Goal: Information Seeking & Learning: Learn about a topic

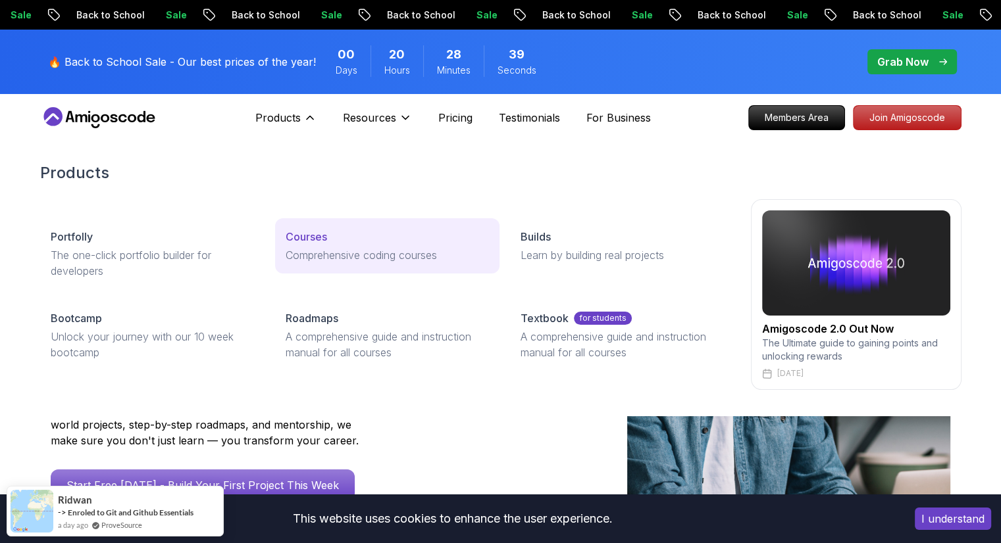
click at [342, 240] on div "Courses" at bounding box center [387, 237] width 203 height 16
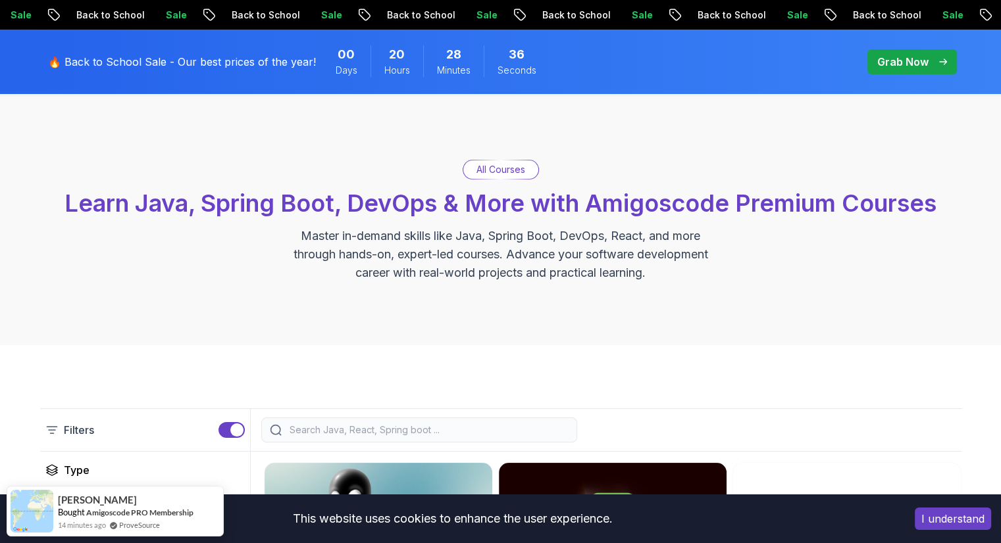
scroll to position [46, 0]
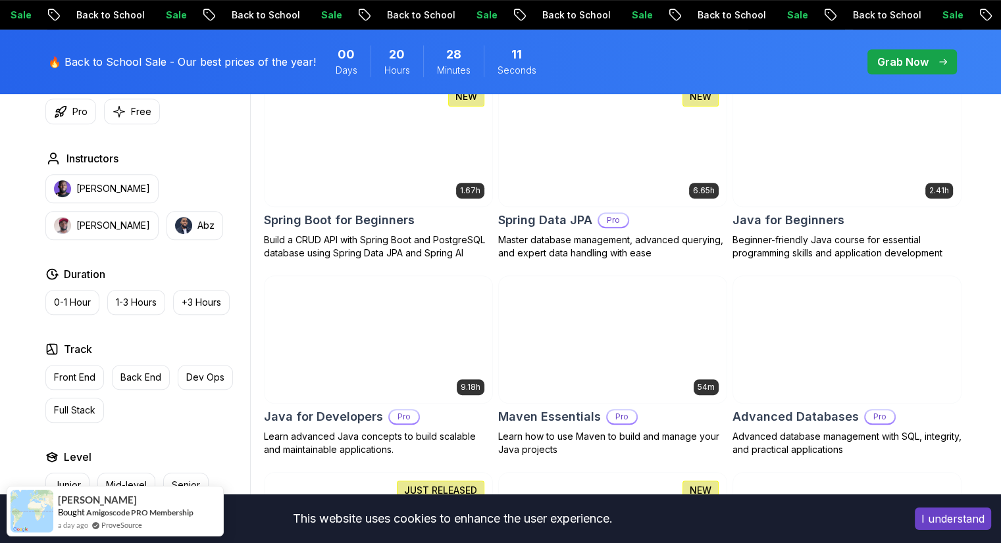
scroll to position [644, 0]
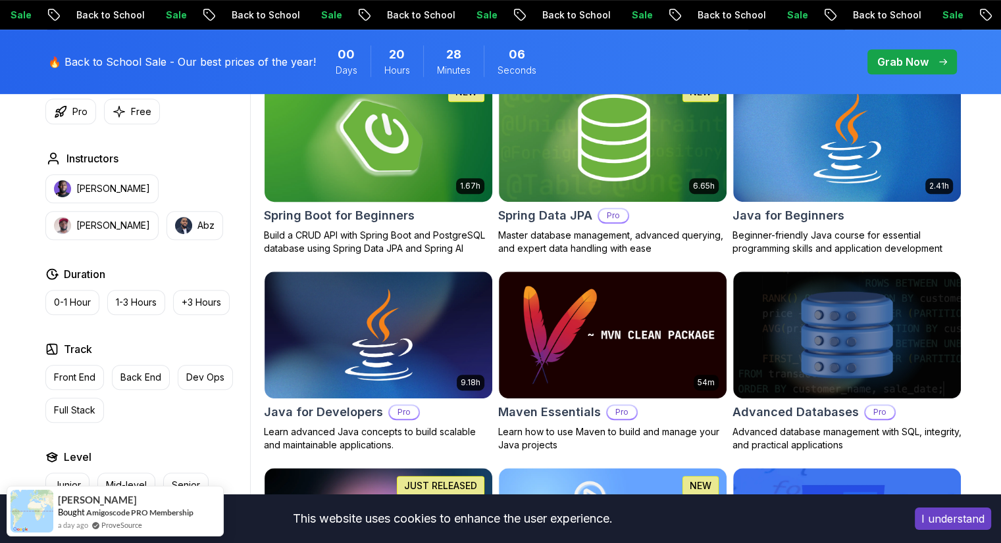
click at [377, 146] on img at bounding box center [378, 138] width 239 height 134
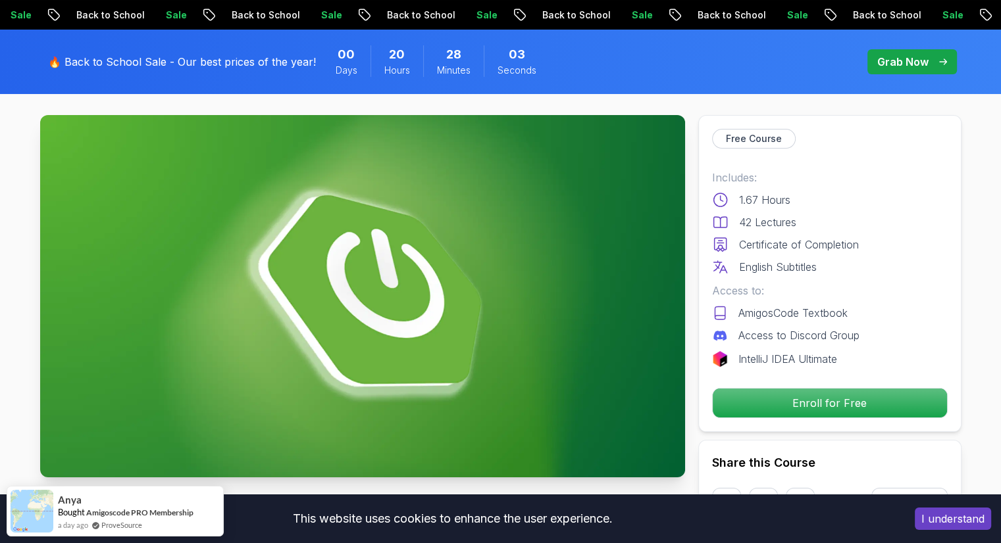
scroll to position [55, 0]
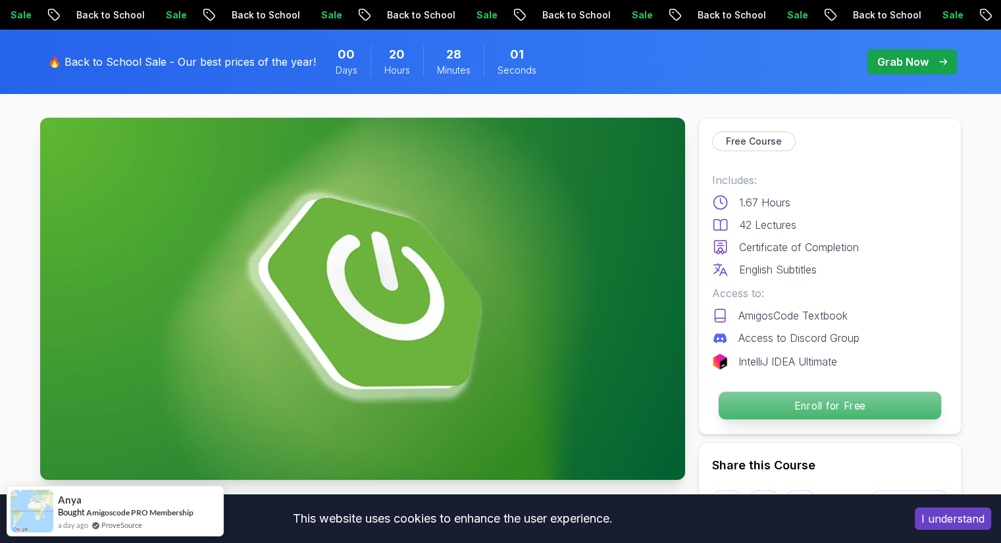
click at [788, 410] on p "Enroll for Free" at bounding box center [829, 406] width 222 height 28
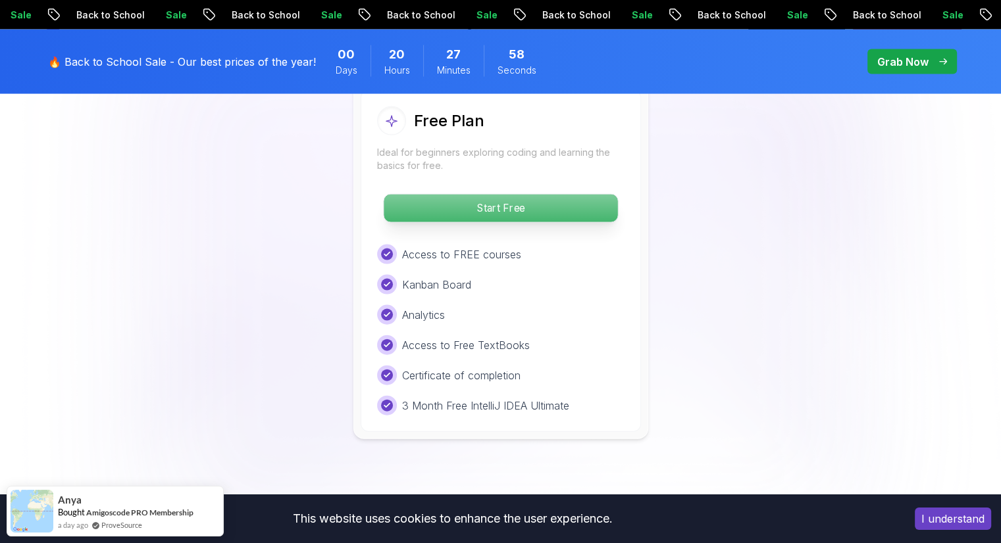
scroll to position [2806, 0]
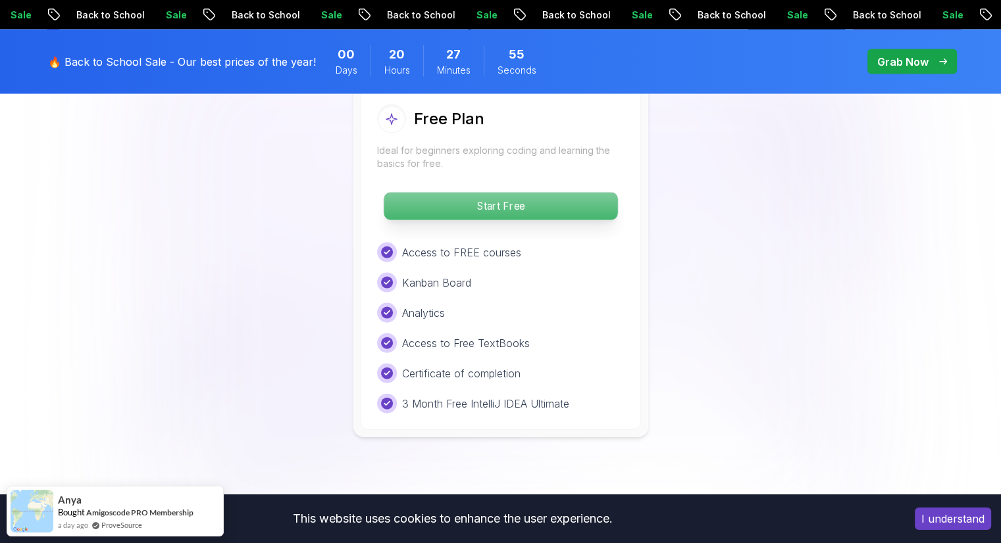
click at [468, 193] on p "Start Free" at bounding box center [501, 207] width 234 height 28
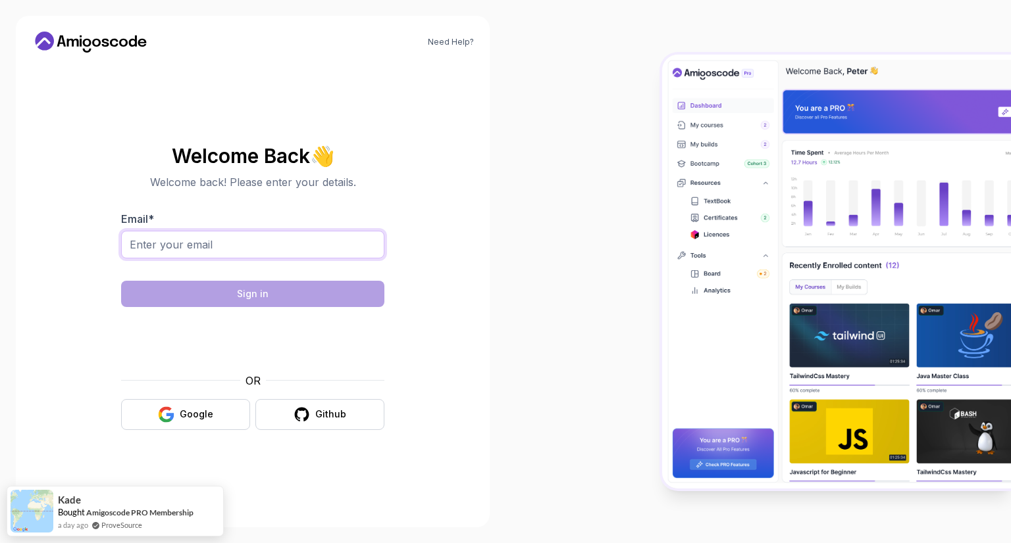
click at [306, 241] on input "Email *" at bounding box center [252, 245] width 263 height 28
click at [287, 248] on input "Email *" at bounding box center [252, 245] width 263 height 28
type input "[EMAIL_ADDRESS][DOMAIN_NAME]"
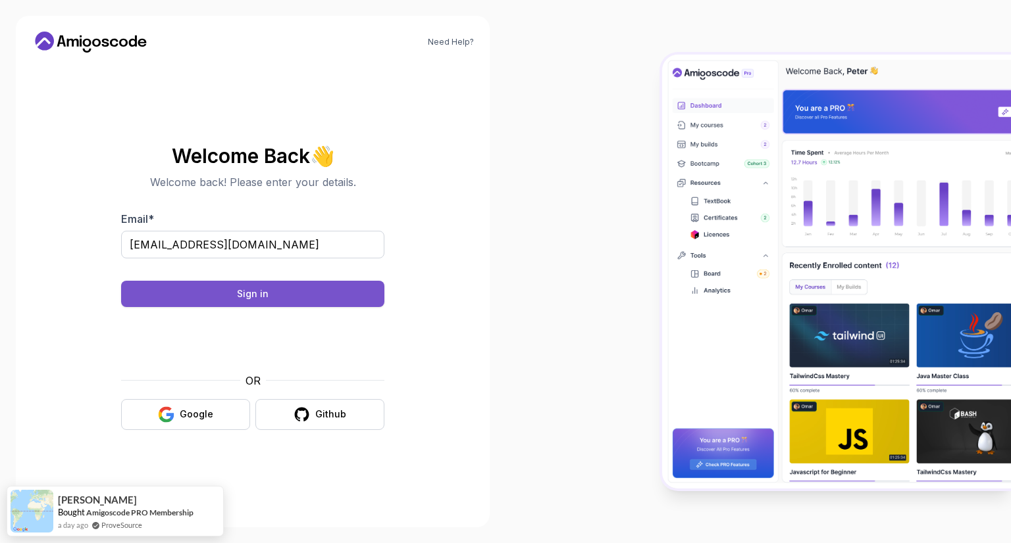
click at [282, 290] on button "Sign in" at bounding box center [252, 294] width 263 height 26
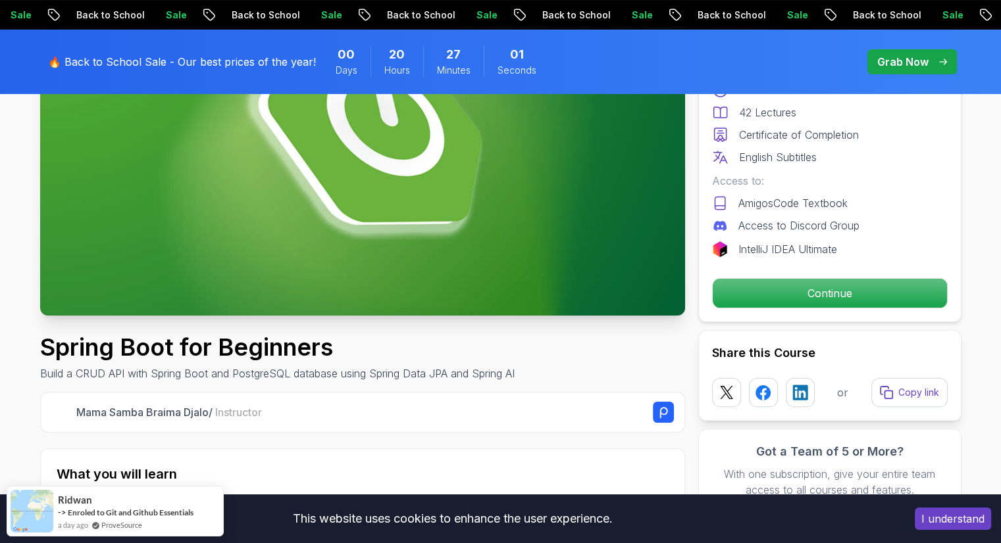
scroll to position [240, 0]
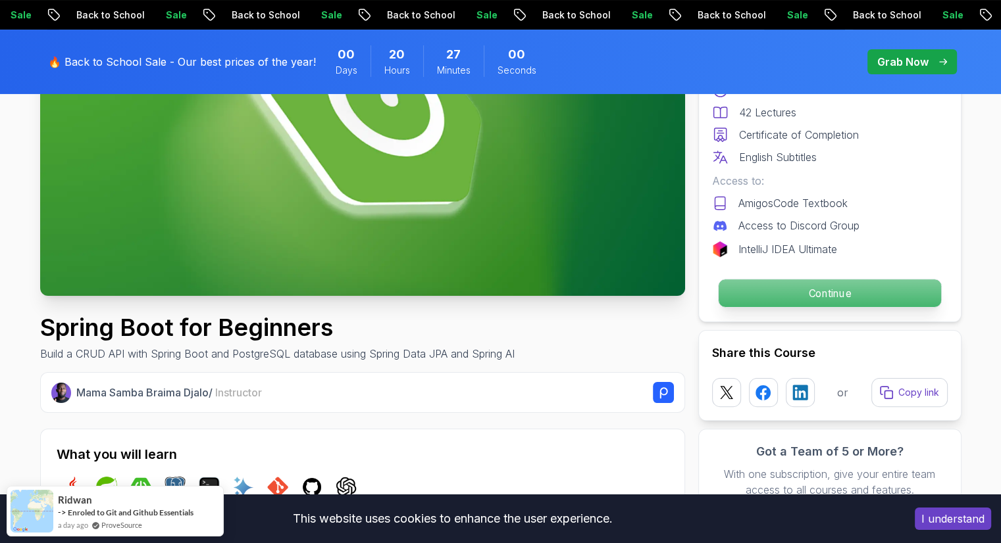
click at [763, 295] on p "Continue" at bounding box center [829, 294] width 222 height 28
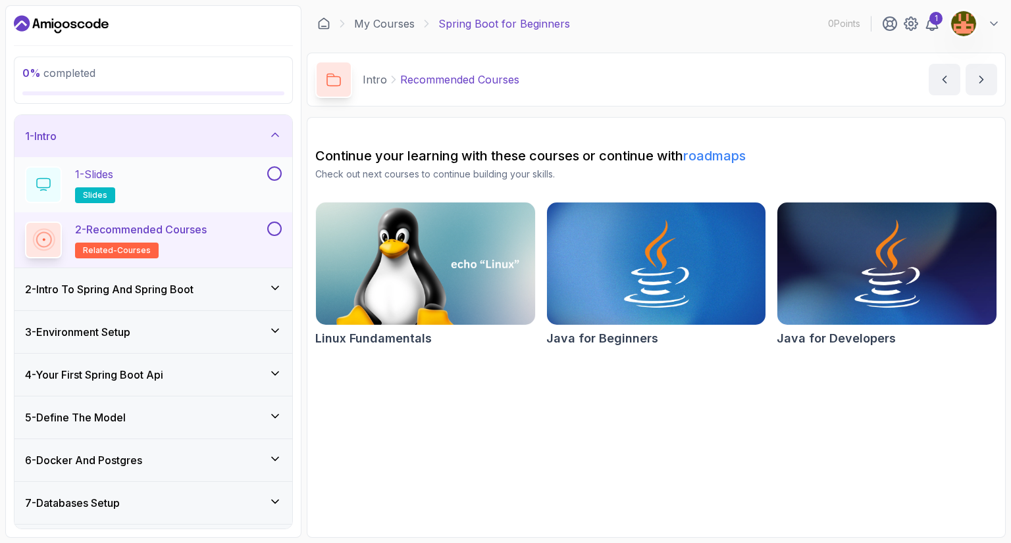
click at [185, 190] on div "1 - Slides slides" at bounding box center [145, 184] width 240 height 37
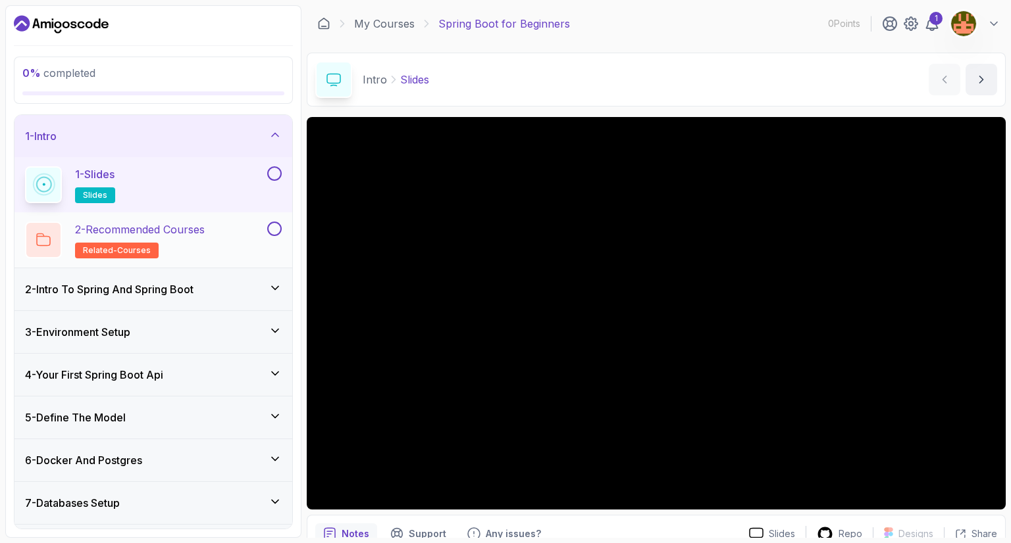
click at [107, 247] on span "related-courses" at bounding box center [117, 250] width 68 height 11
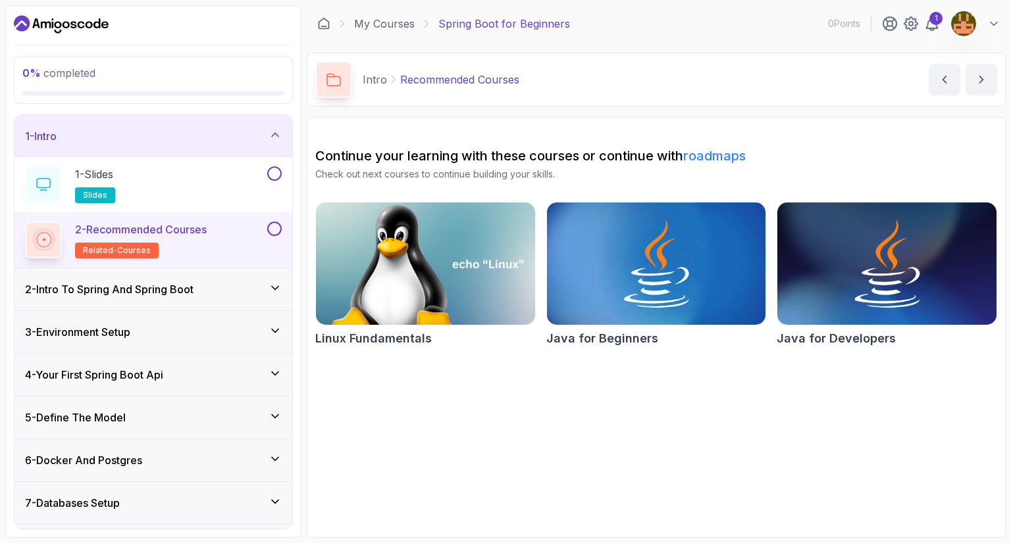
click at [461, 269] on img at bounding box center [426, 263] width 230 height 129
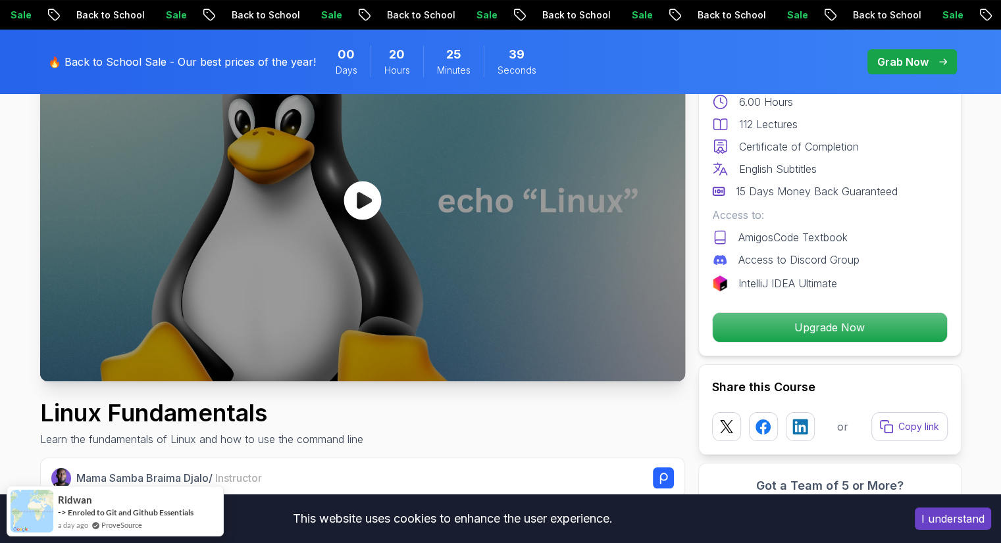
scroll to position [142, 0]
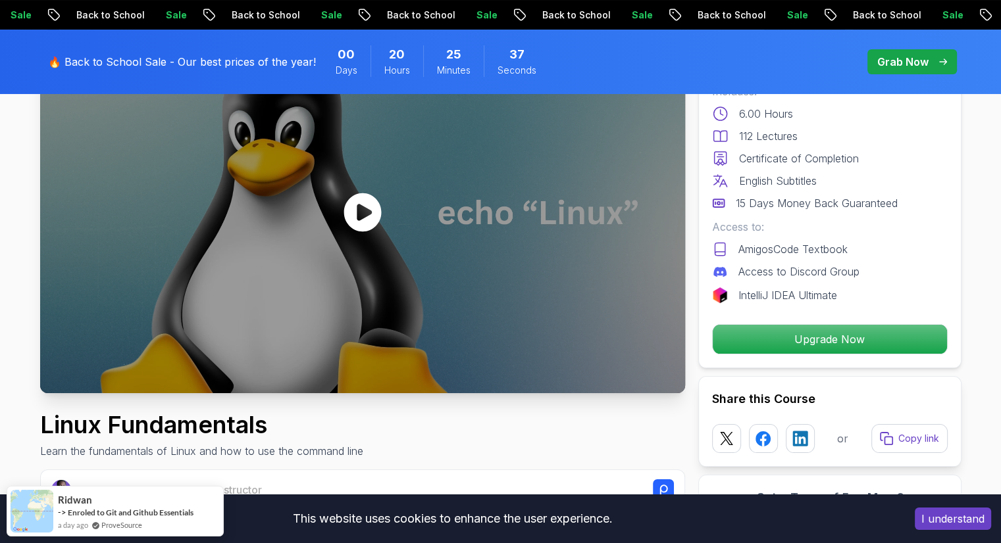
click at [368, 206] on icon at bounding box center [362, 212] width 38 height 39
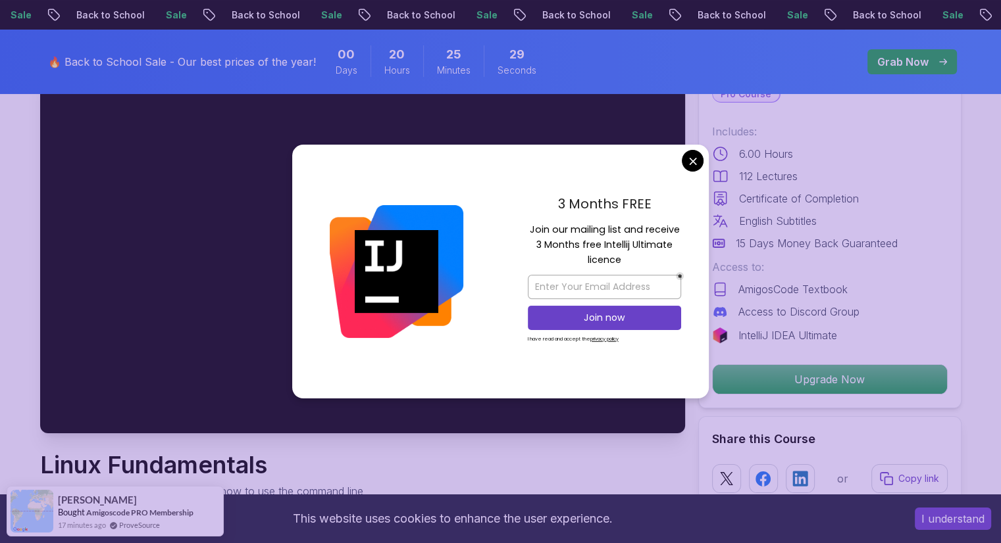
scroll to position [103, 0]
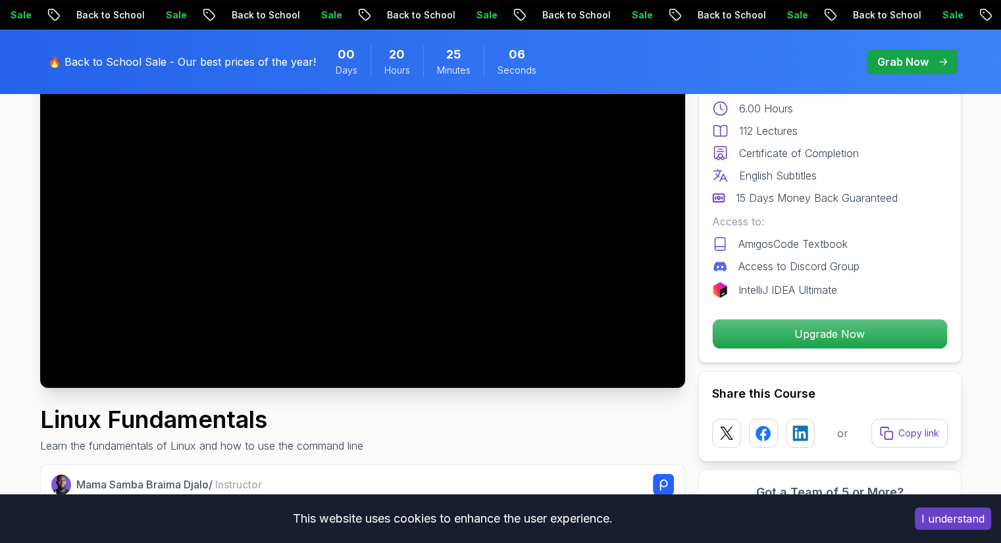
scroll to position [149, 0]
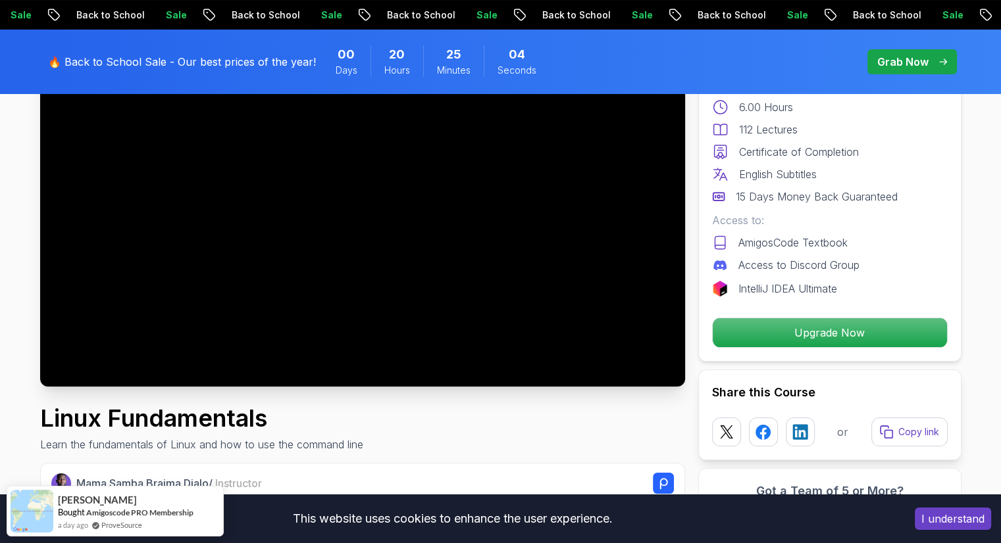
click at [959, 515] on button "I understand" at bounding box center [953, 519] width 76 height 22
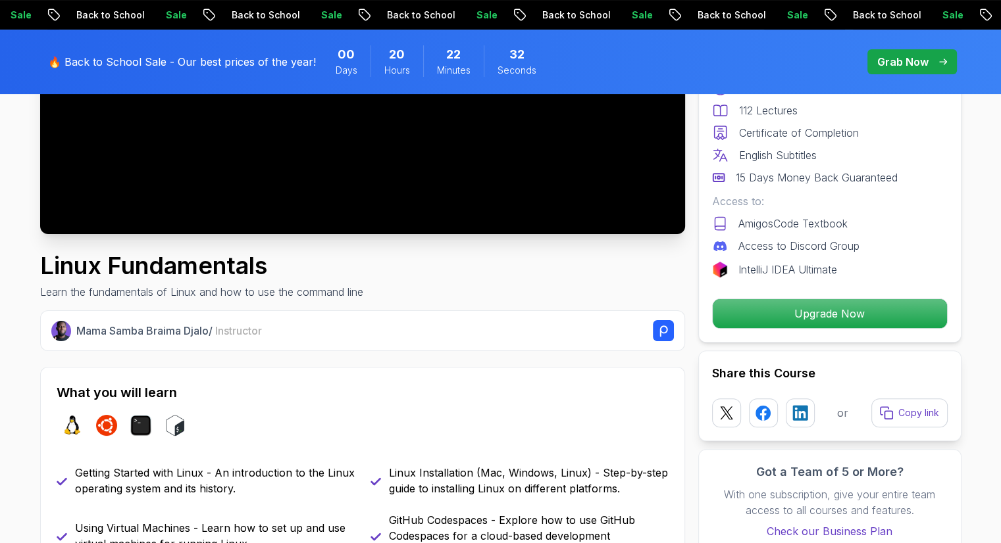
scroll to position [310, 0]
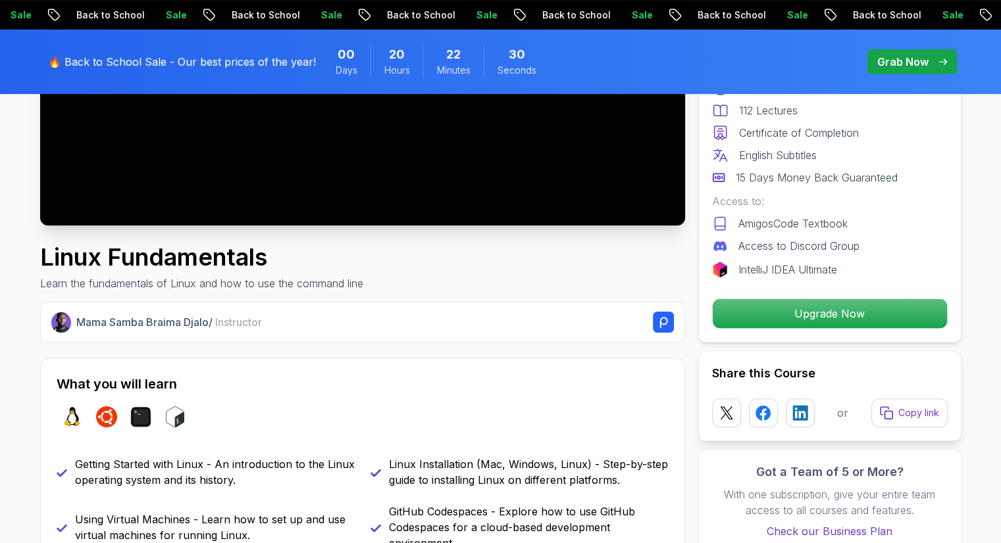
click at [171, 318] on p "Mama Samba Braima Djalo / Instructor" at bounding box center [169, 323] width 186 height 16
click at [215, 345] on div "Mama Samba Braima Djalo / Instructor What you will learn linux ubuntu terminal …" at bounding box center [362, 529] width 645 height 455
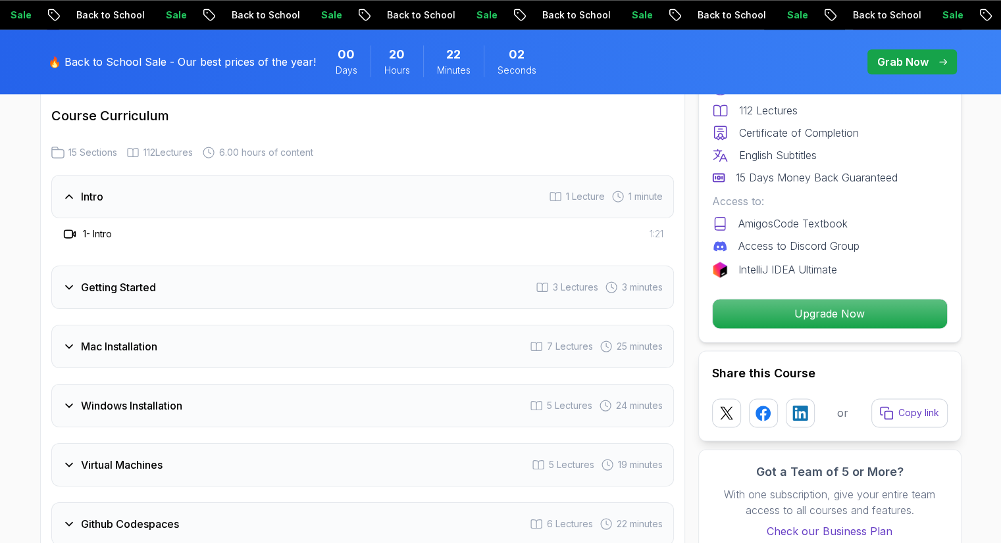
scroll to position [1741, 0]
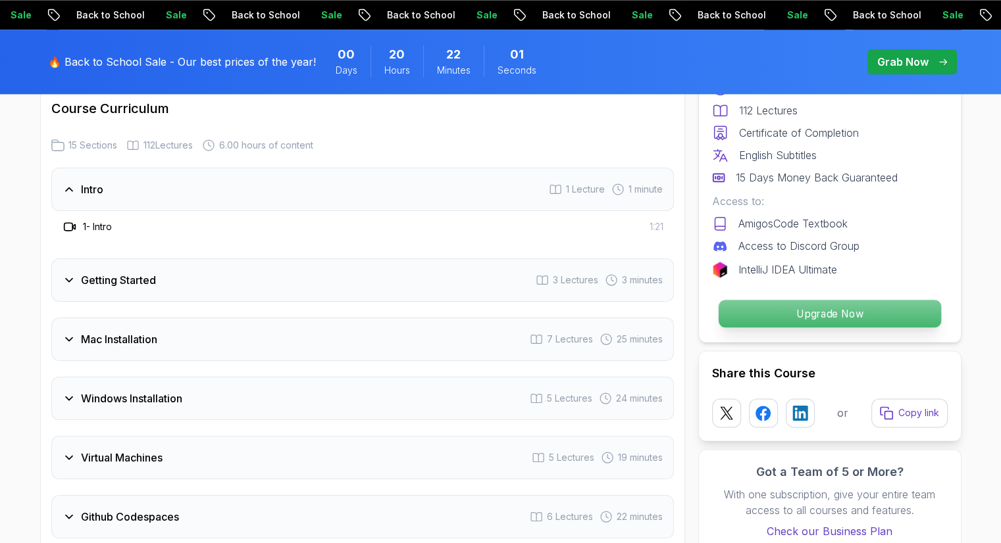
click at [749, 325] on p "Upgrade Now" at bounding box center [829, 314] width 222 height 28
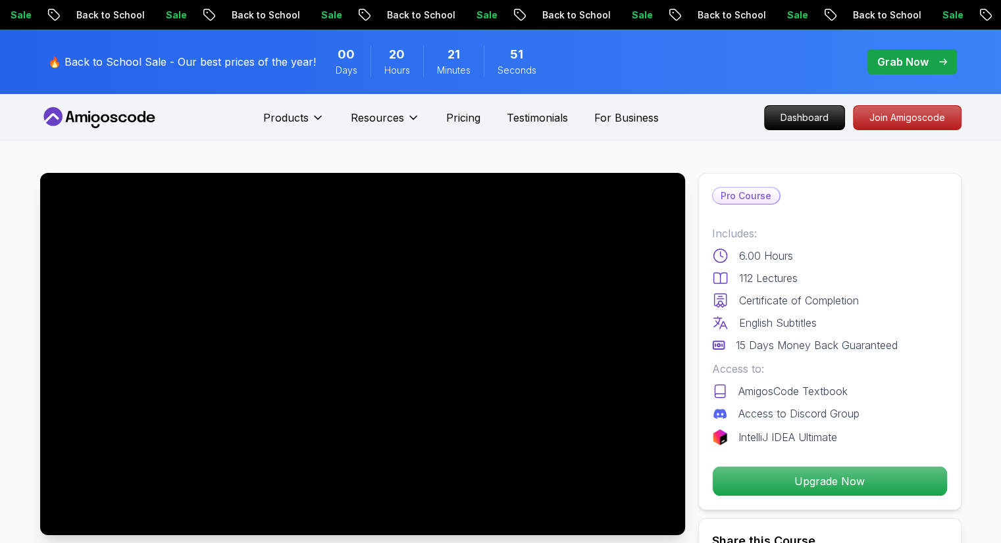
scroll to position [0, 0]
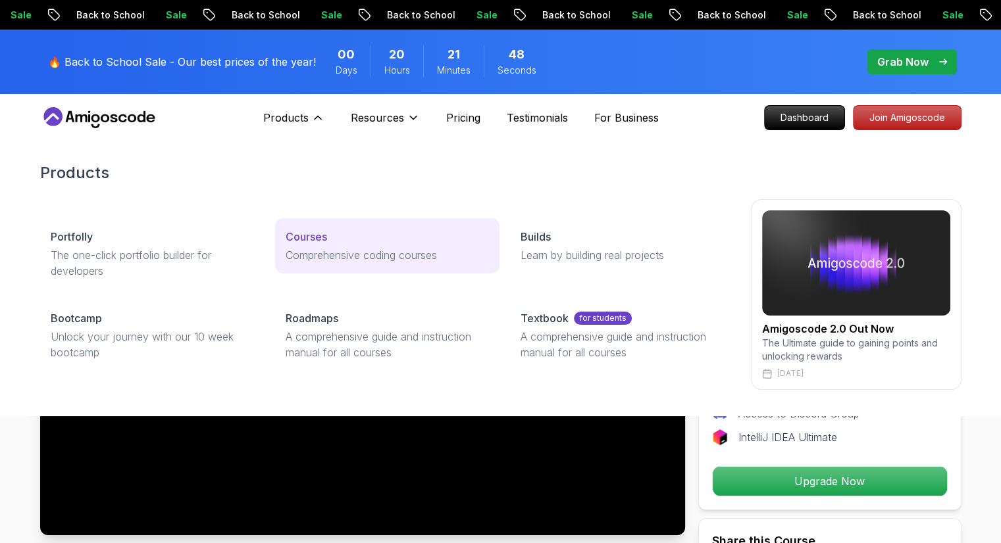
click at [313, 249] on p "Comprehensive coding courses" at bounding box center [387, 255] width 203 height 16
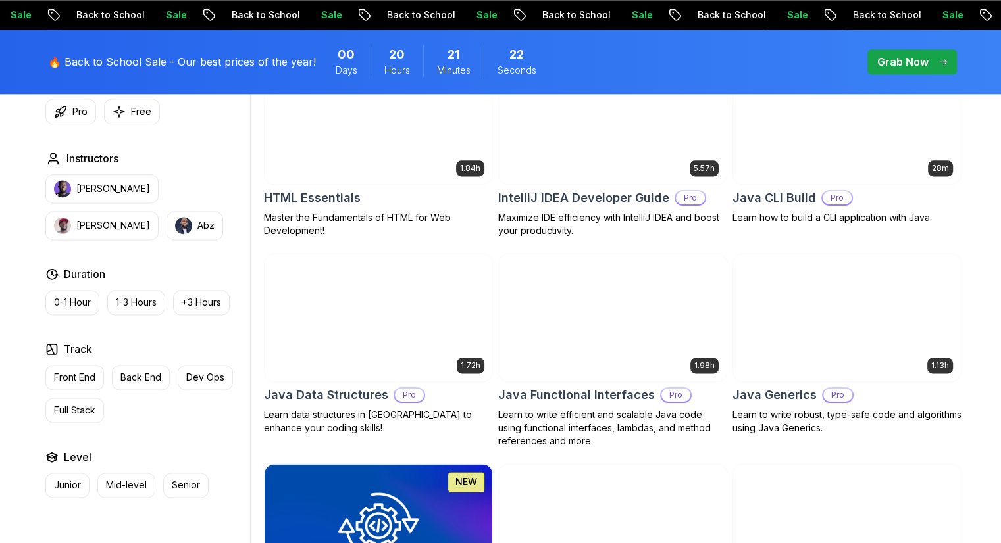
scroll to position [1695, 0]
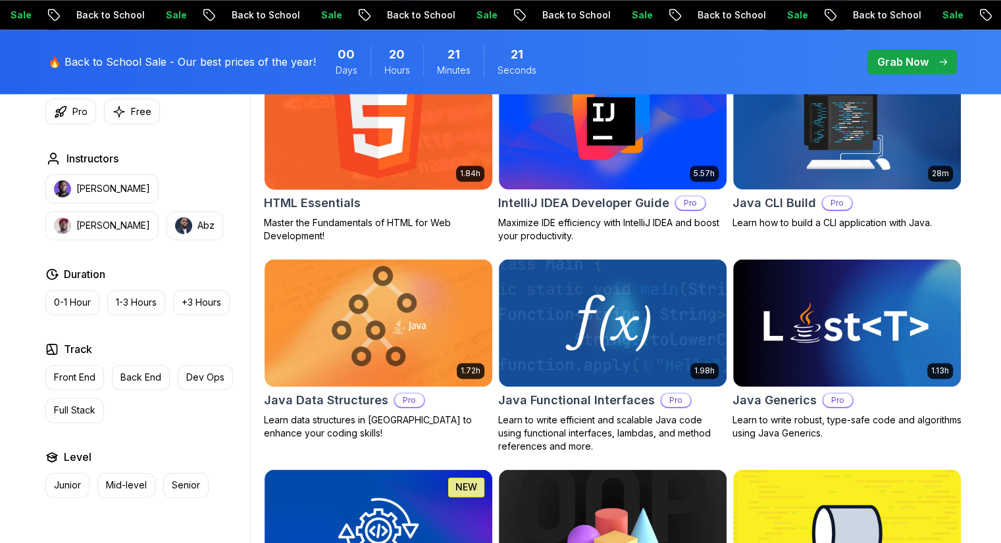
click at [354, 151] on img at bounding box center [378, 126] width 239 height 134
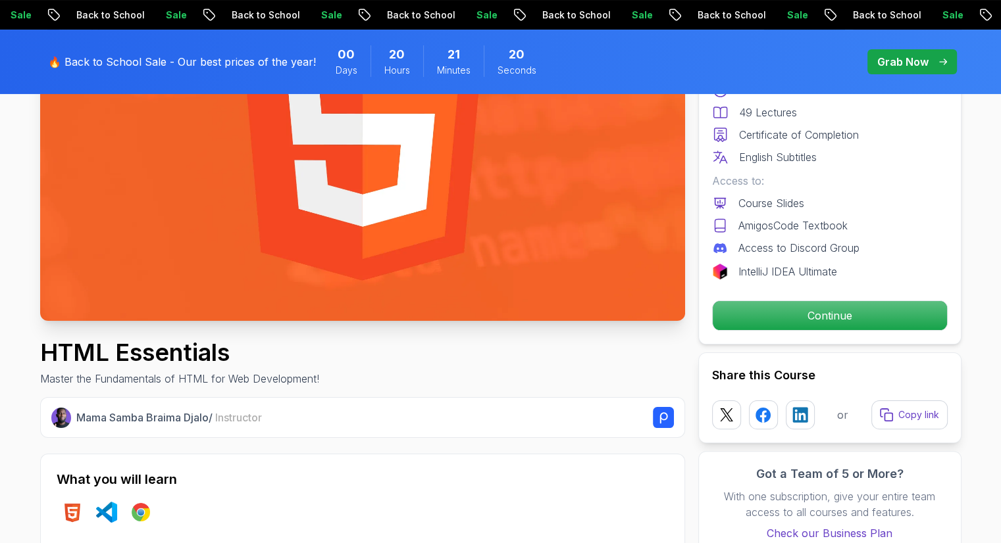
scroll to position [216, 0]
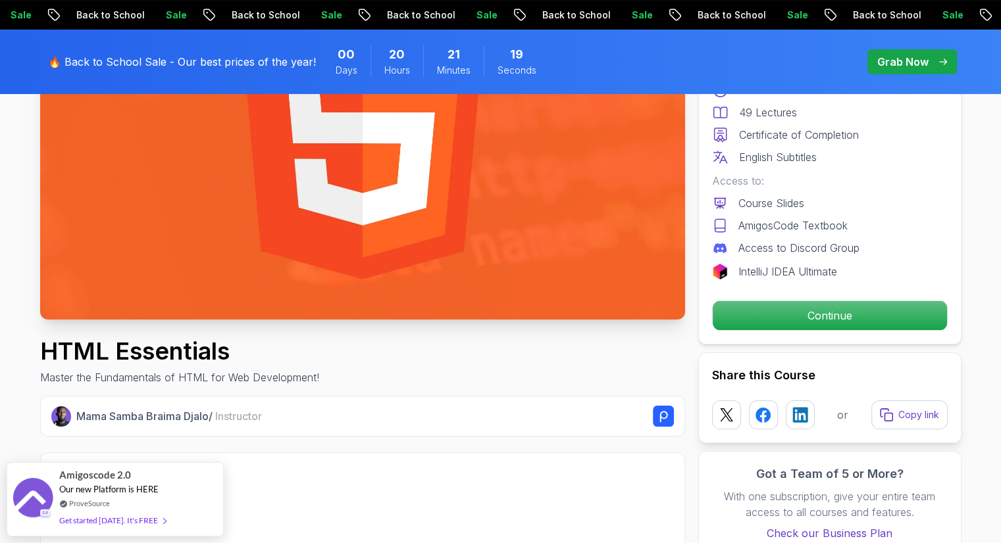
click at [416, 251] on img at bounding box center [362, 138] width 645 height 363
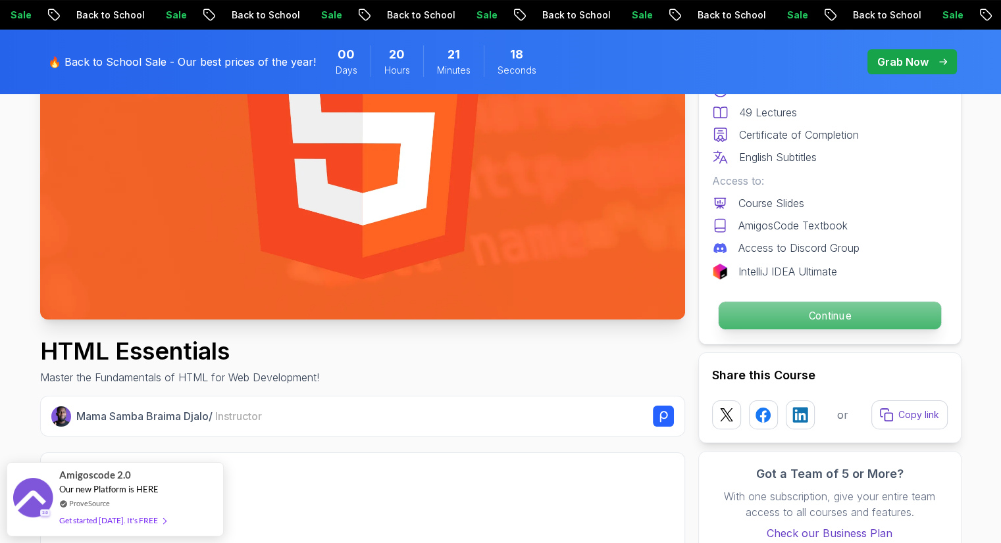
click at [736, 327] on p "Continue" at bounding box center [829, 316] width 222 height 28
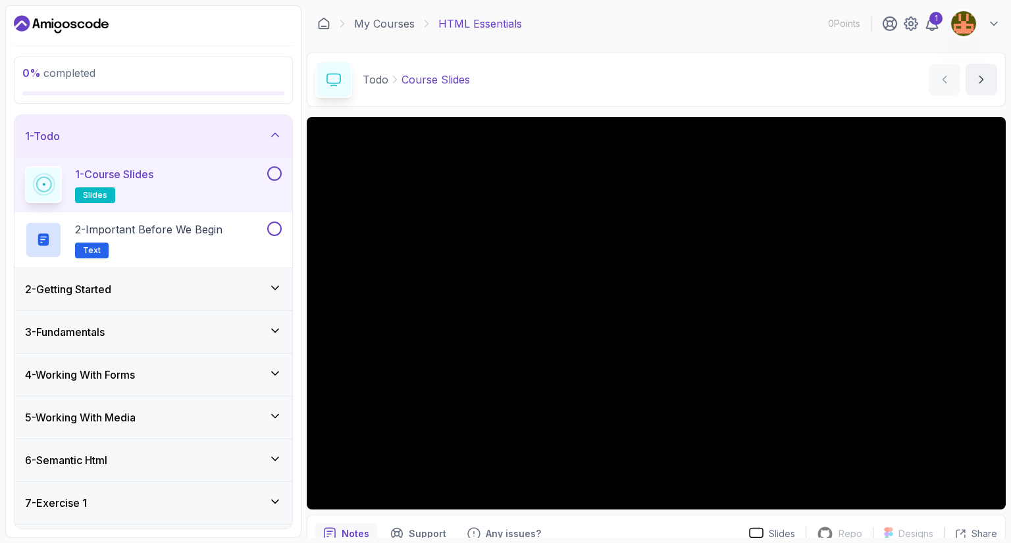
click at [229, 299] on div "2 - Getting Started" at bounding box center [153, 289] width 278 height 42
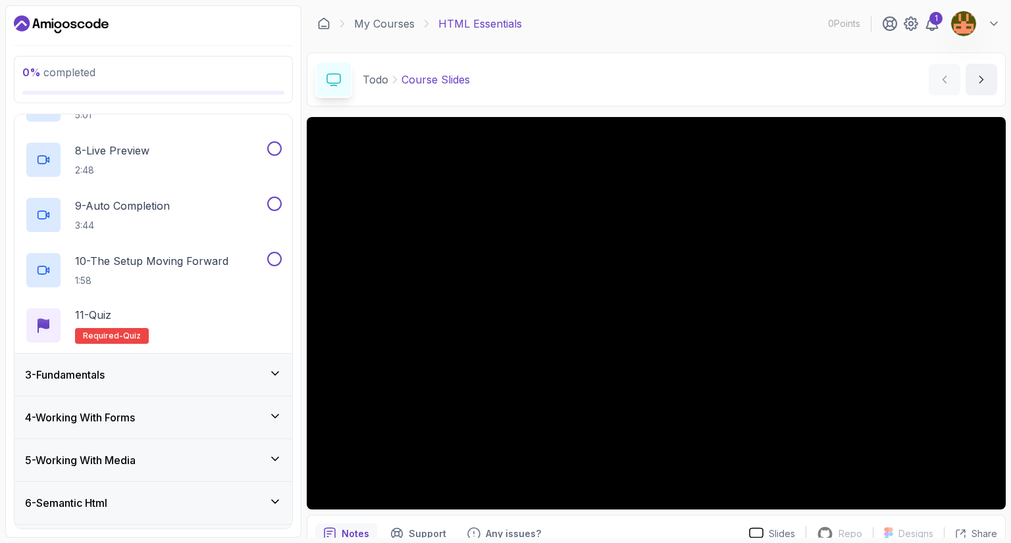
scroll to position [455, 0]
click at [208, 214] on div "9 - Auto Completion 3:44" at bounding box center [145, 213] width 240 height 37
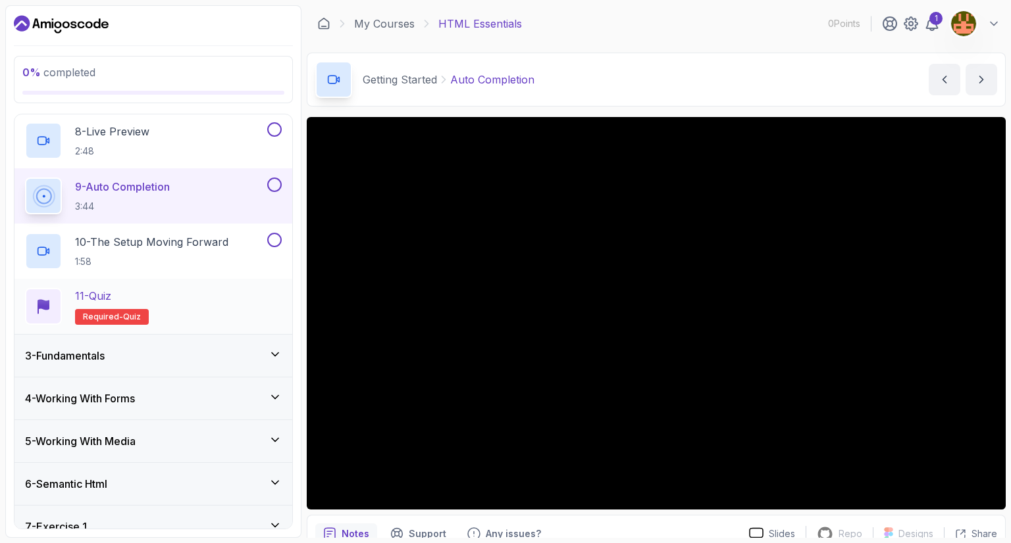
scroll to position [474, 0]
click at [257, 353] on div "3 - Fundamentals" at bounding box center [153, 355] width 257 height 16
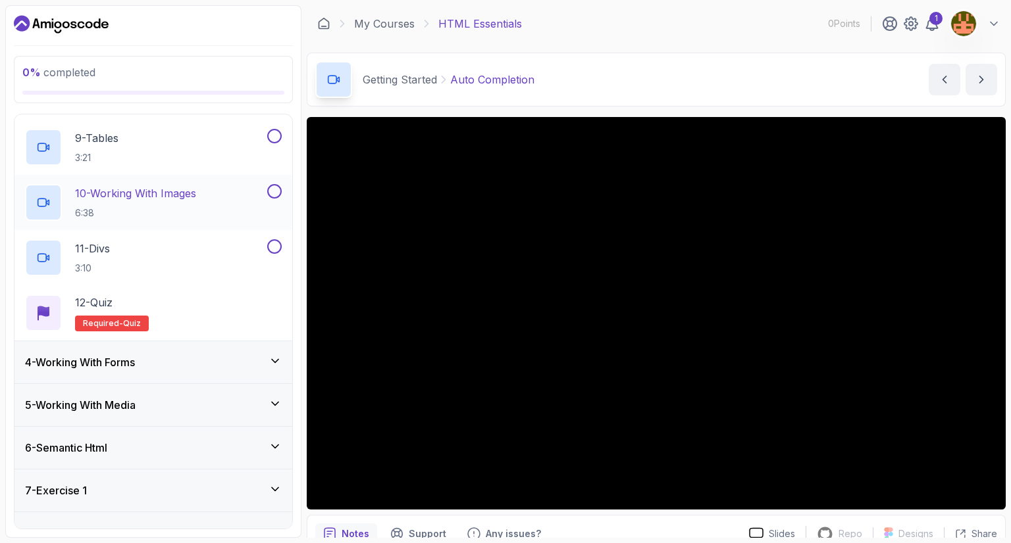
scroll to position [569, 0]
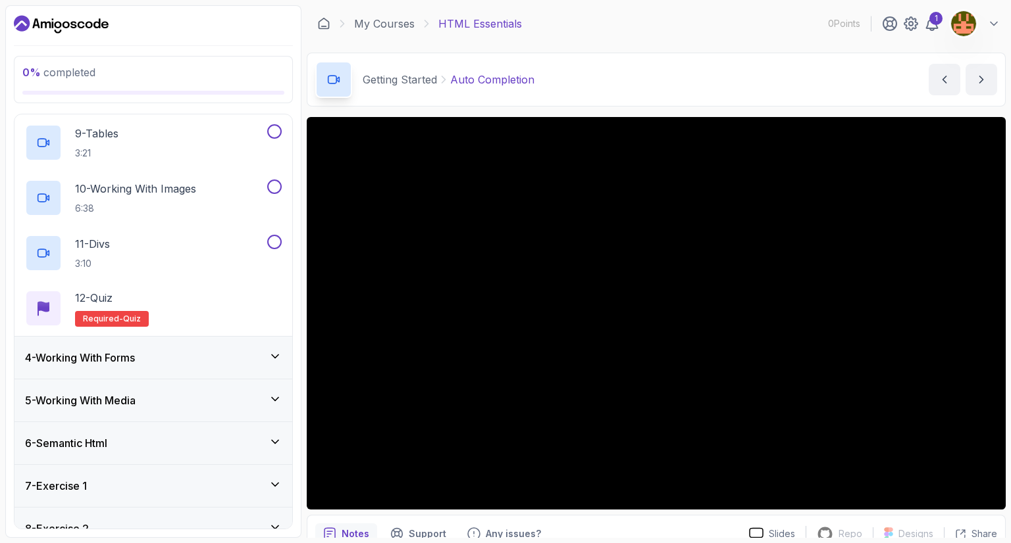
click at [205, 353] on div "4 - Working With Forms" at bounding box center [153, 358] width 257 height 16
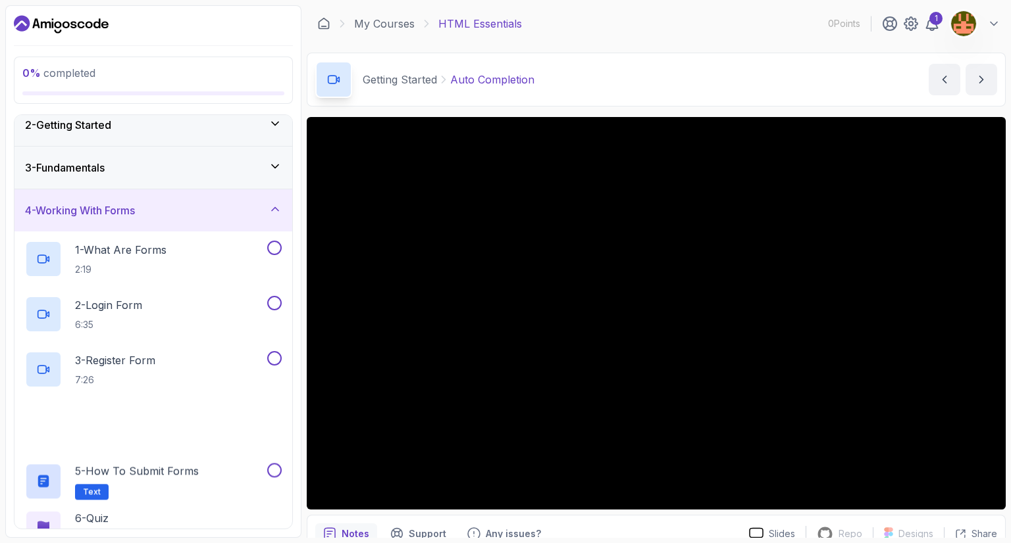
scroll to position [70, 0]
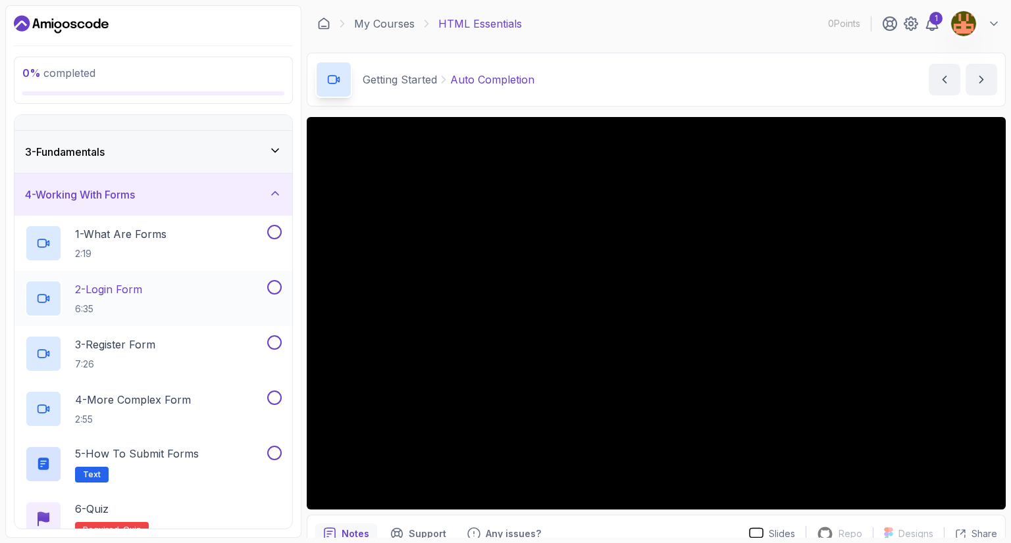
click at [184, 293] on div "2 - Login Form 6:35" at bounding box center [145, 298] width 240 height 37
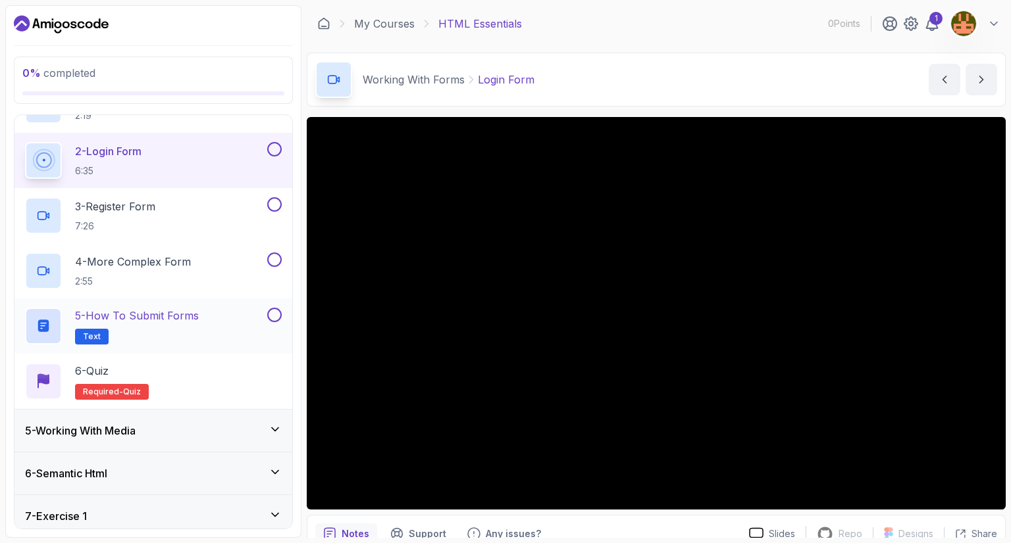
scroll to position [300, 0]
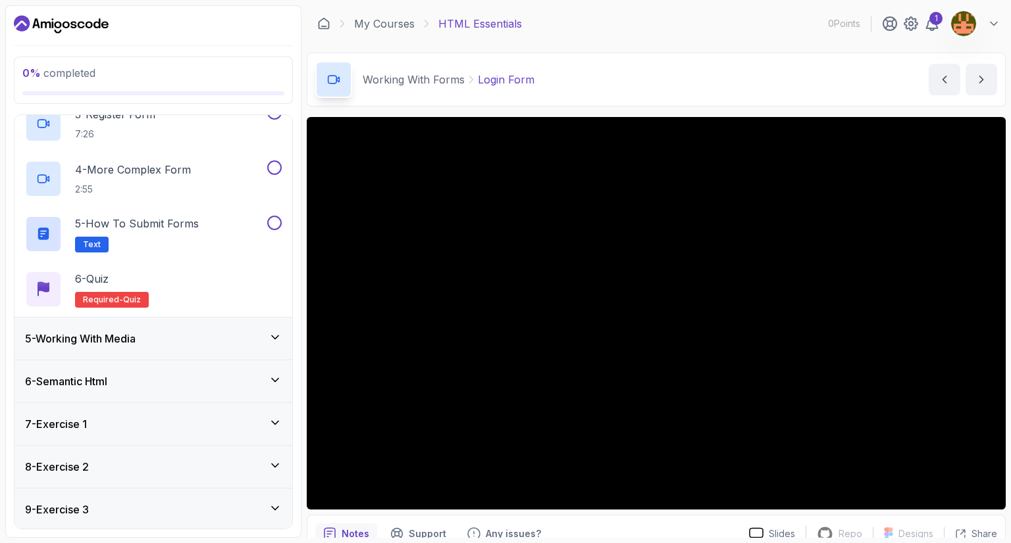
click at [206, 335] on div "5 - Working With Media" at bounding box center [153, 339] width 257 height 16
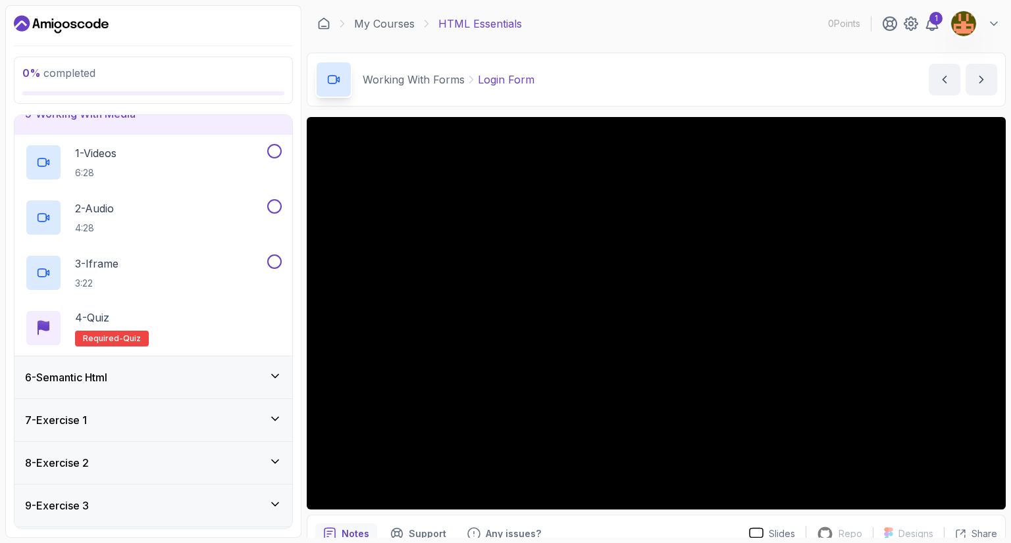
scroll to position [274, 0]
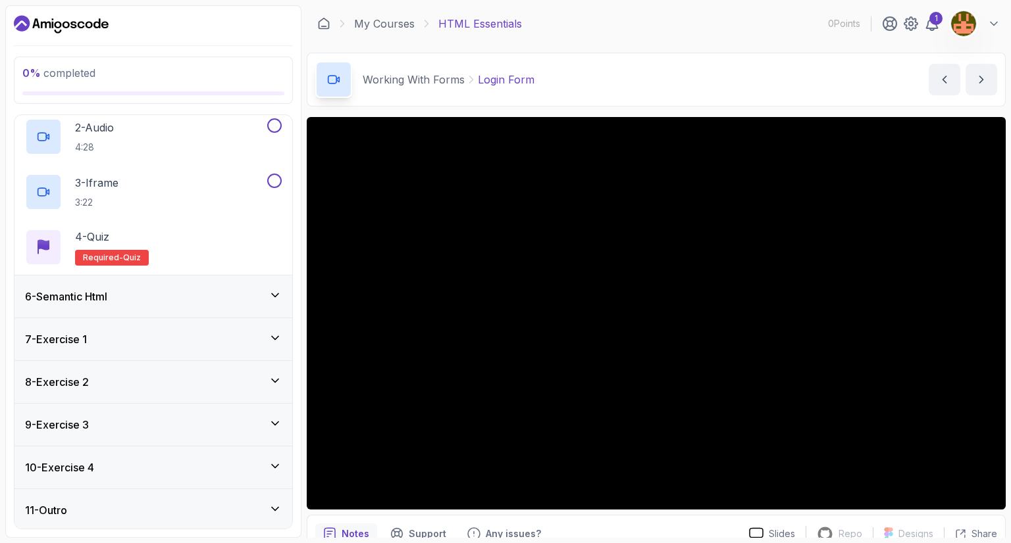
click at [209, 293] on div "6 - Semantic Html" at bounding box center [153, 297] width 257 height 16
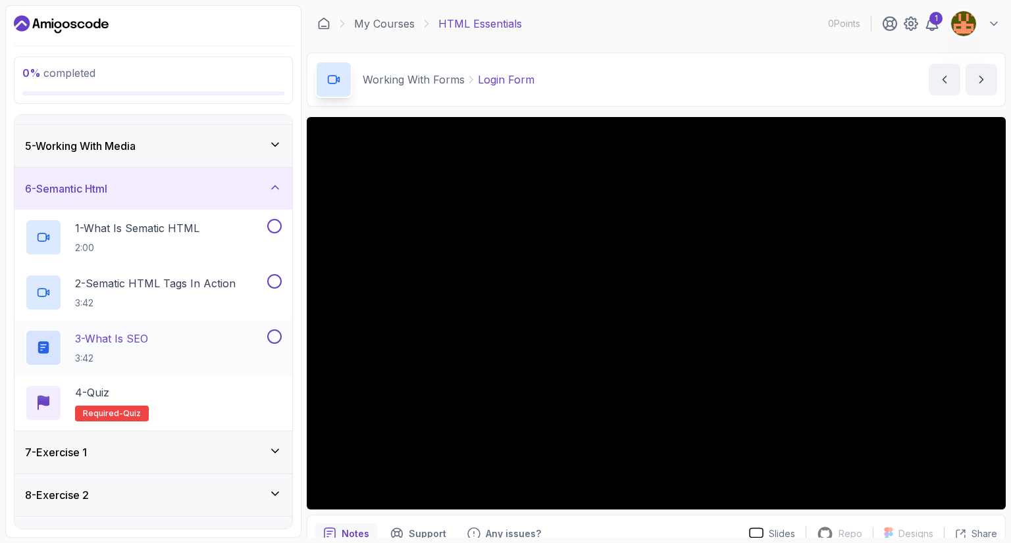
scroll to position [171, 0]
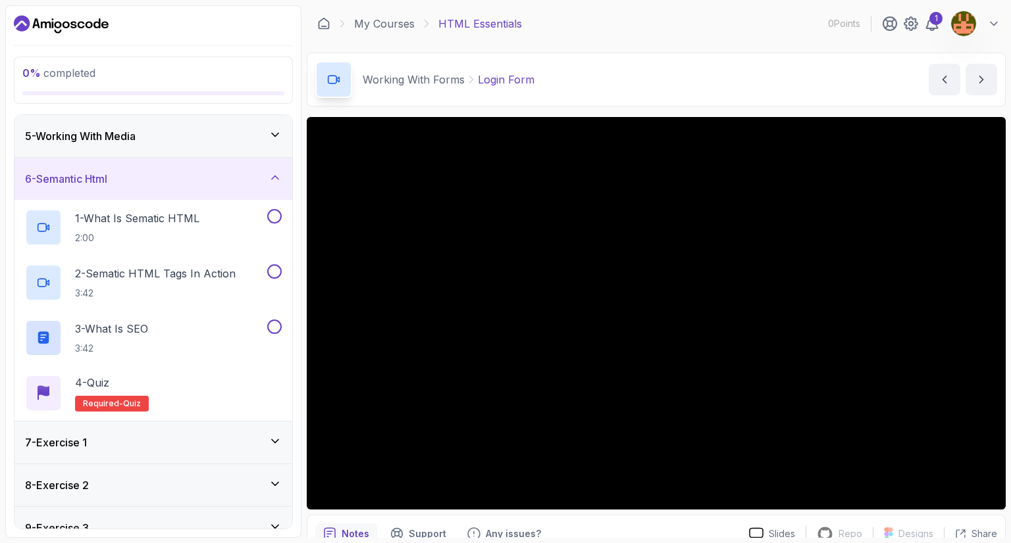
click at [204, 440] on div "7 - Exercise 1" at bounding box center [153, 443] width 257 height 16
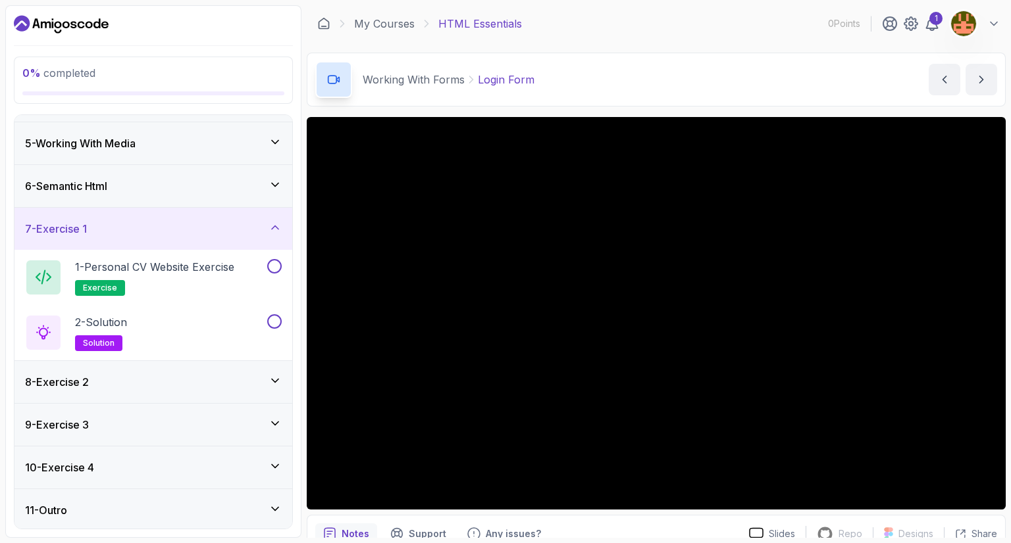
scroll to position [163, 0]
click at [241, 293] on div "1 - Personal CV Website Exercise exercise" at bounding box center [145, 278] width 240 height 37
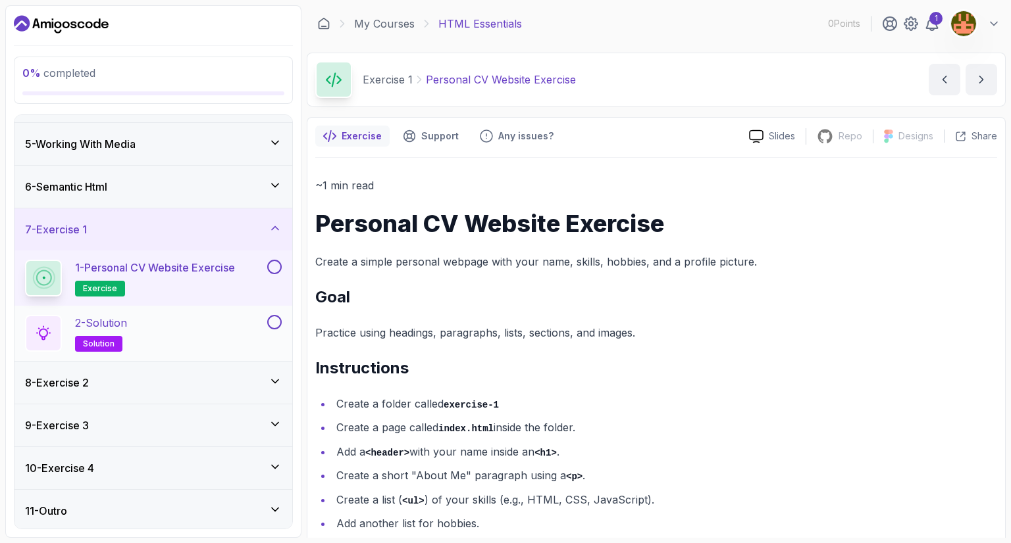
click at [214, 316] on div "2 - Solution solution" at bounding box center [145, 333] width 240 height 37
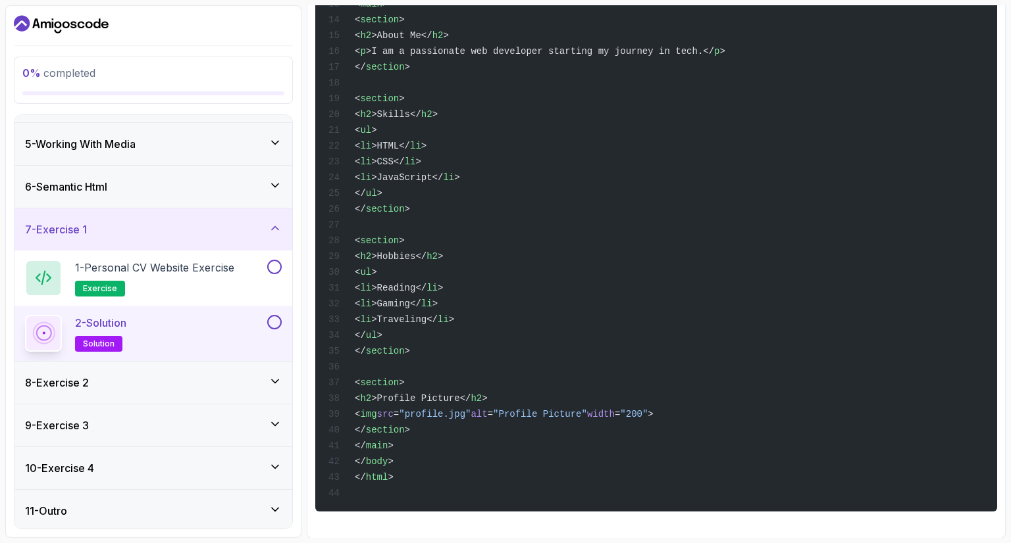
scroll to position [343, 0]
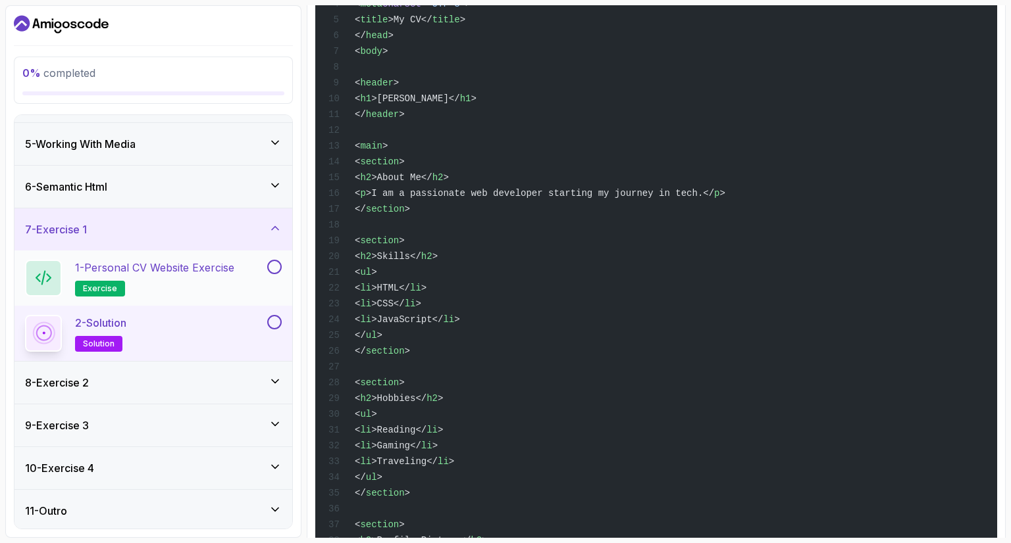
click at [245, 278] on div "1 - Personal CV Website Exercise exercise" at bounding box center [145, 278] width 240 height 37
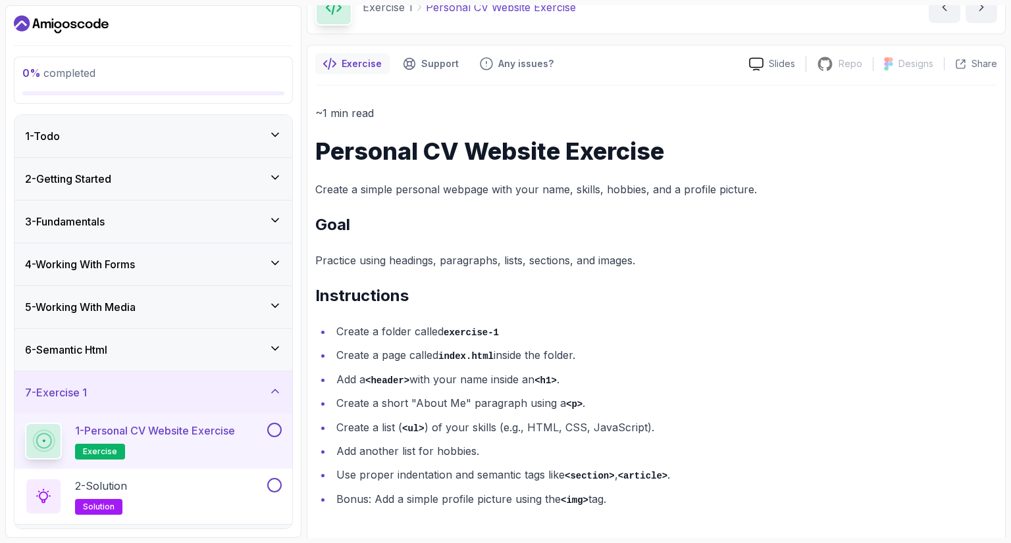
click at [164, 301] on div "5 - Working With Media" at bounding box center [153, 307] width 257 height 16
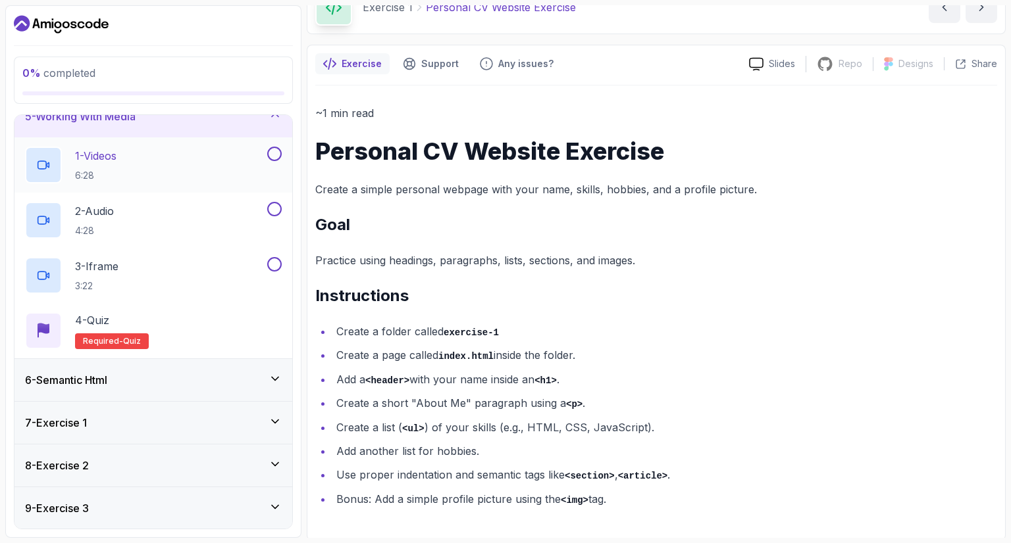
scroll to position [192, 0]
click at [163, 388] on div "6 - Semantic Html" at bounding box center [153, 379] width 278 height 42
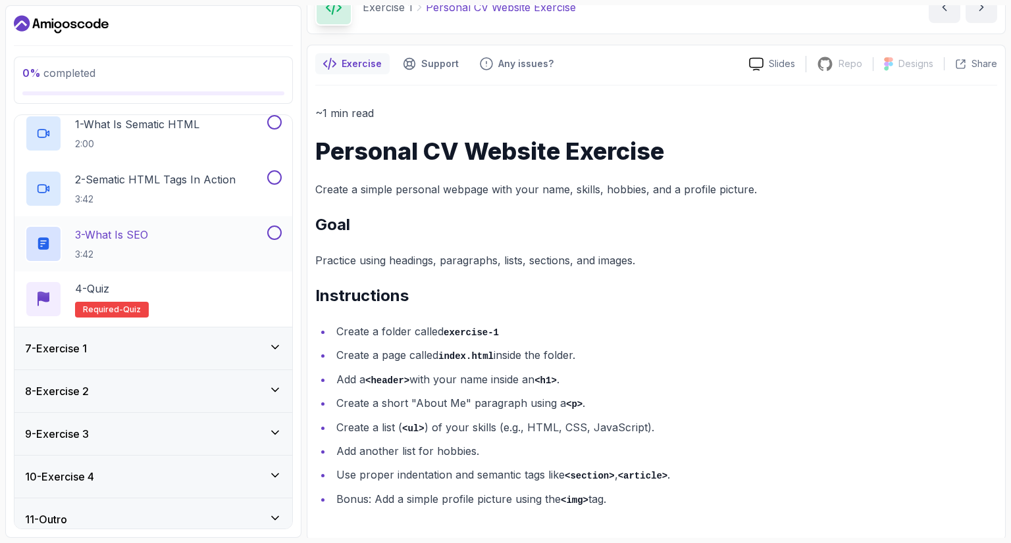
scroll to position [204, 0]
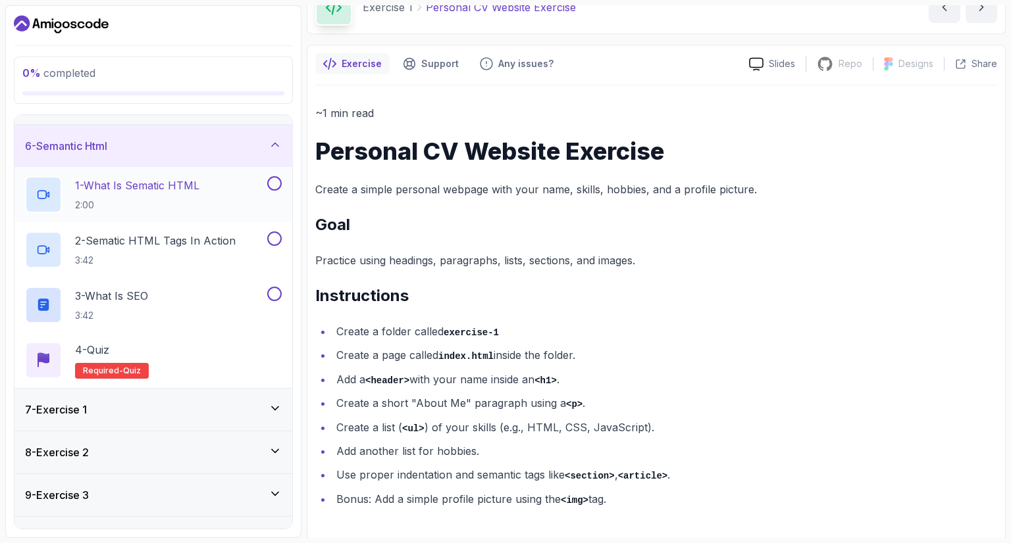
click at [150, 200] on p "2:00" at bounding box center [137, 205] width 124 height 13
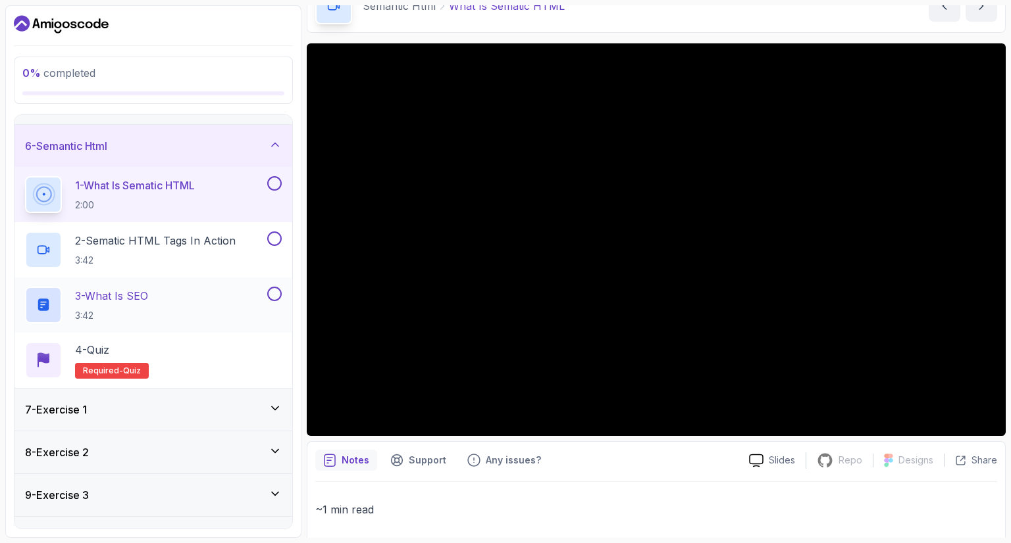
scroll to position [274, 0]
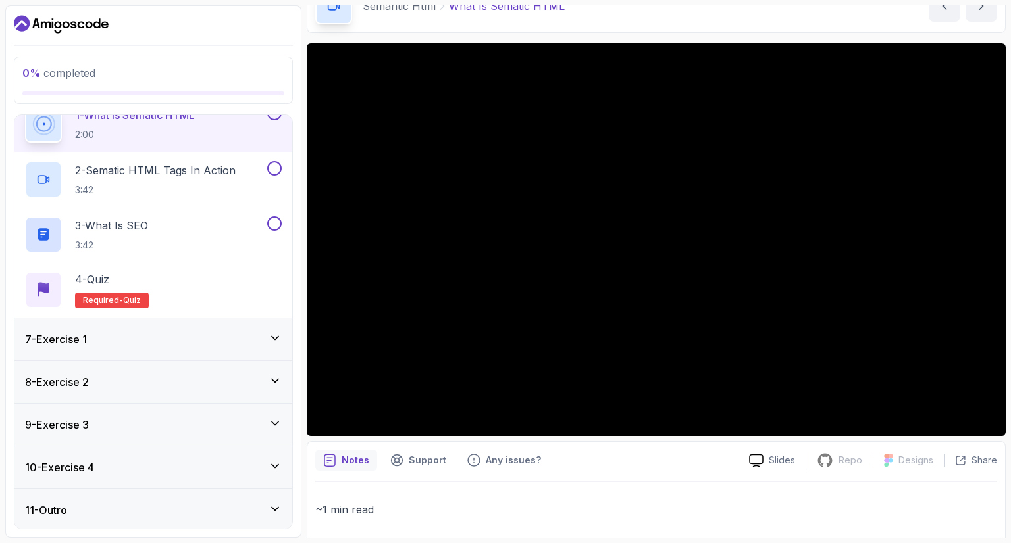
click at [186, 380] on div "8 - Exercise 2" at bounding box center [153, 382] width 257 height 16
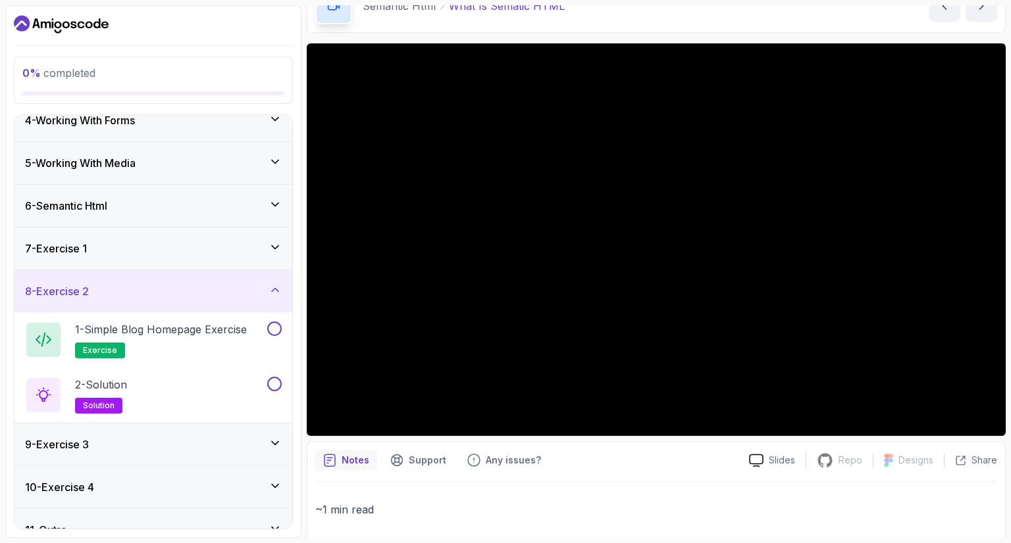
scroll to position [149, 0]
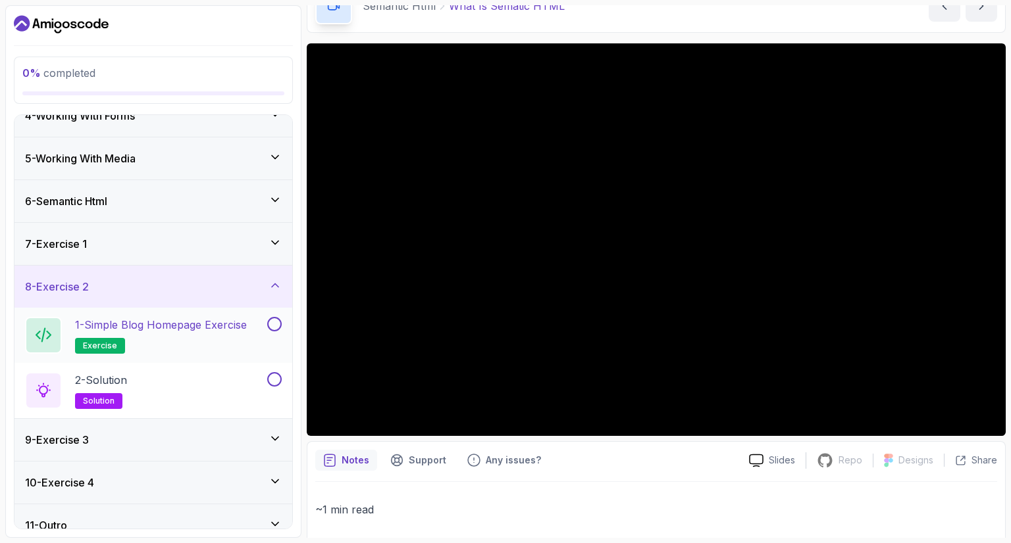
click at [196, 328] on p "1 - Simple Blog Homepage Exercise" at bounding box center [161, 325] width 172 height 16
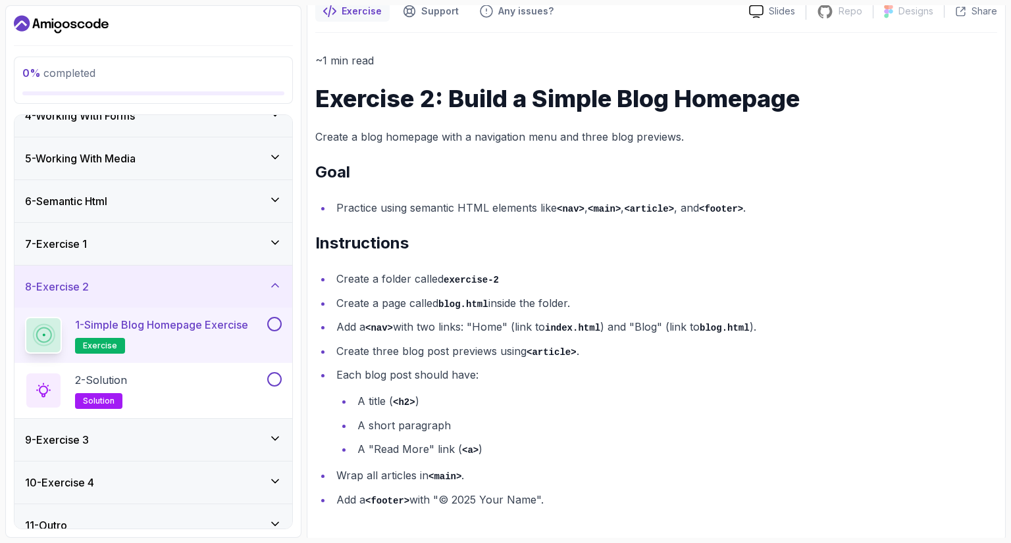
scroll to position [164, 0]
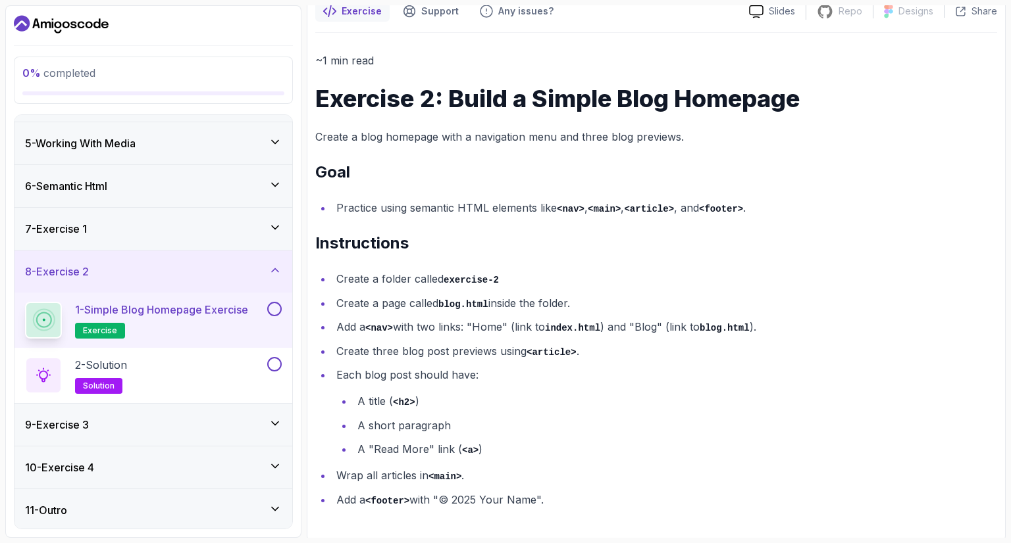
click at [148, 507] on div "11 - Outro" at bounding box center [153, 511] width 257 height 16
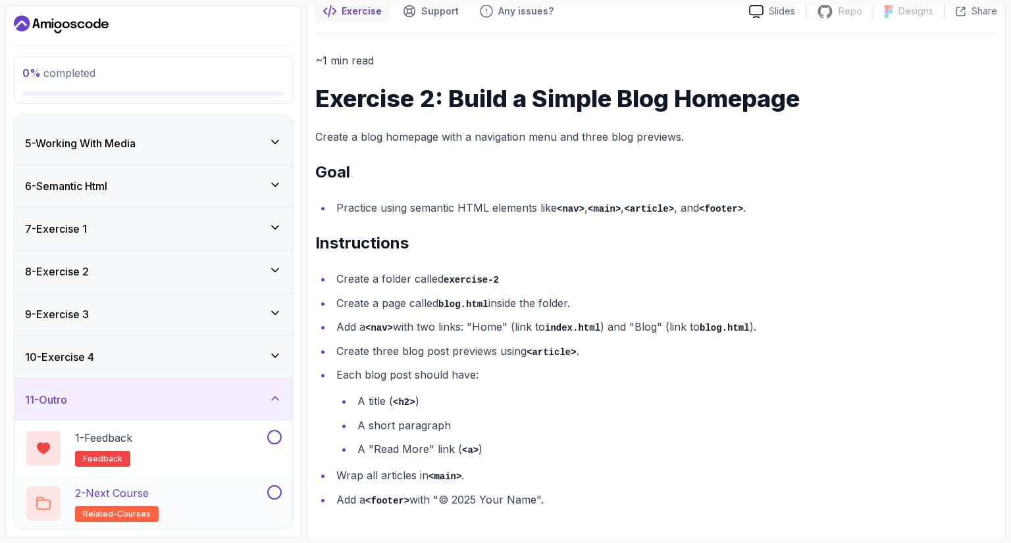
scroll to position [0, 0]
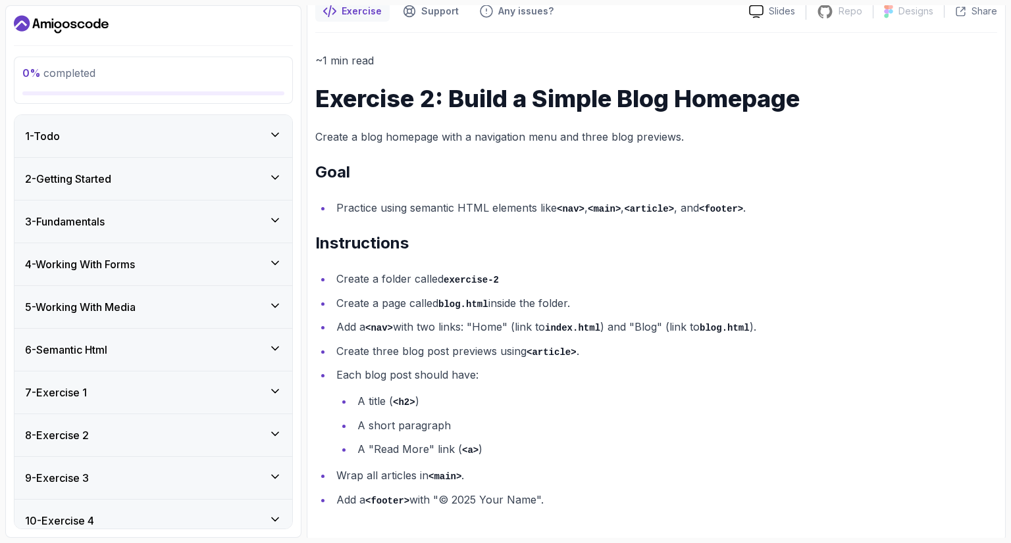
click at [137, 181] on div "2 - Getting Started" at bounding box center [153, 179] width 257 height 16
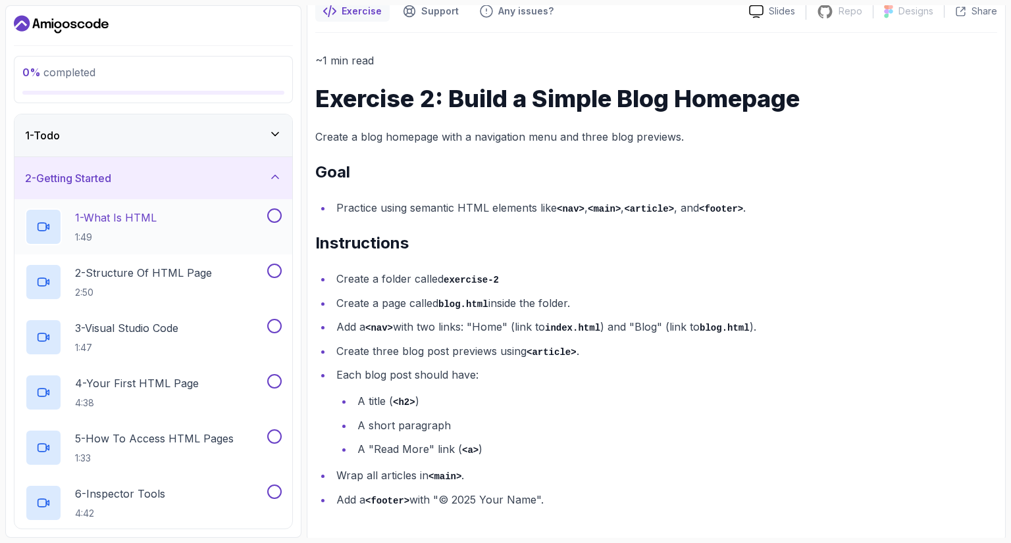
scroll to position [9, 0]
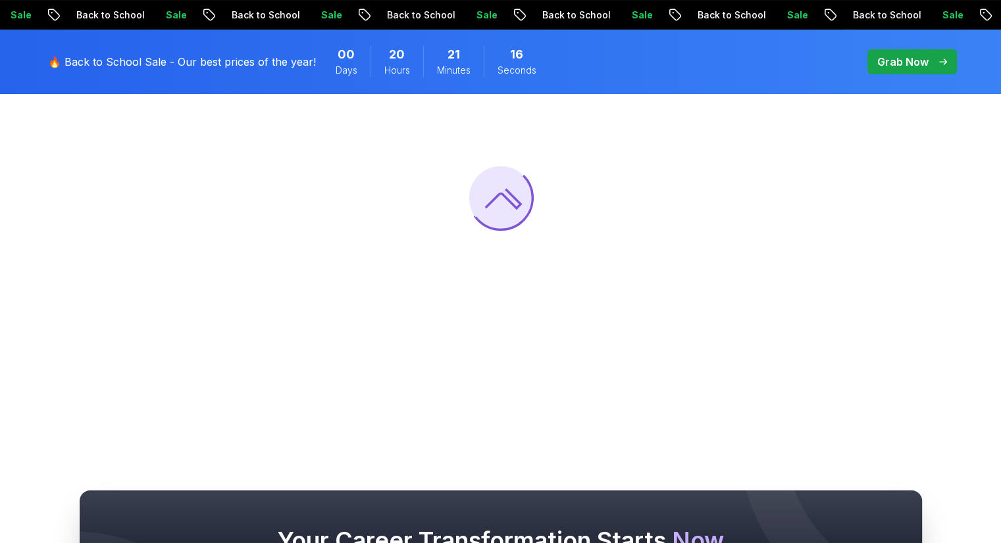
scroll to position [216, 0]
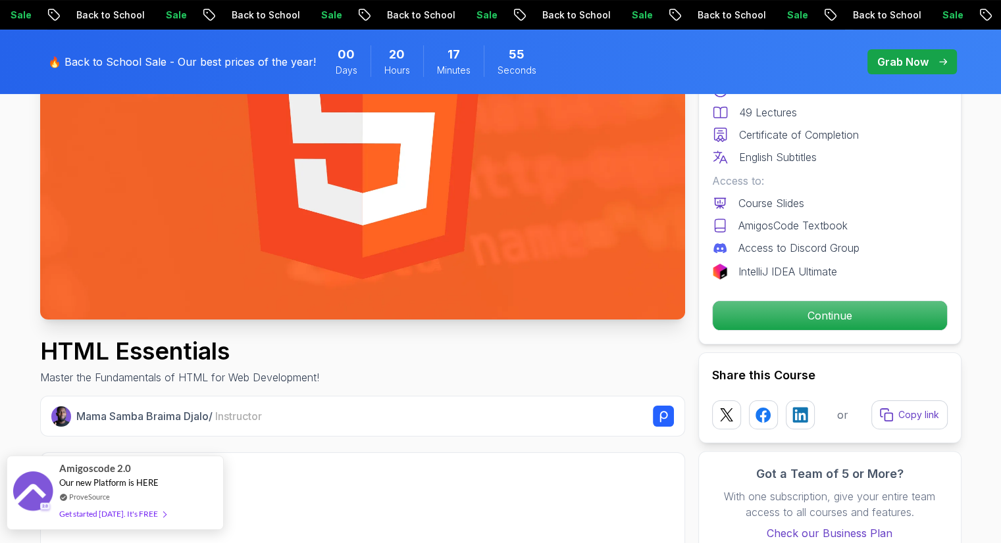
click at [173, 482] on div "Amigoscode 2.0 Our new Platform is HERE ProveSource Get started today. It's FREE" at bounding box center [115, 493] width 217 height 74
